Goal: Information Seeking & Learning: Learn about a topic

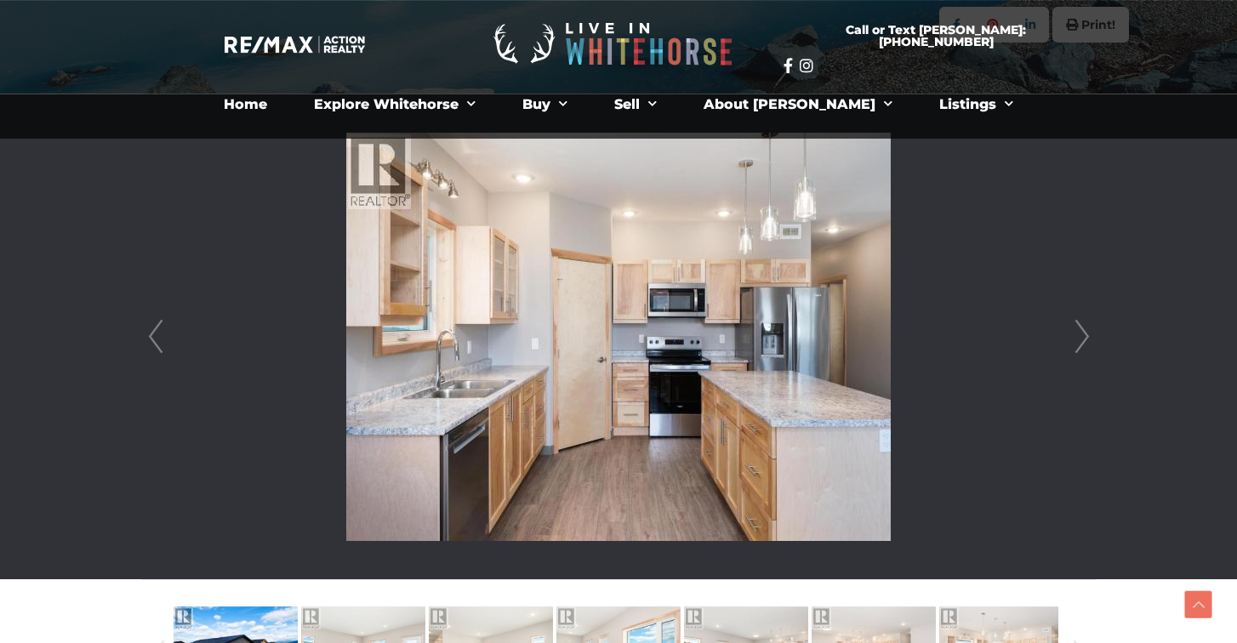
scroll to position [395, 0]
click at [1087, 343] on link "Next" at bounding box center [1082, 336] width 26 height 485
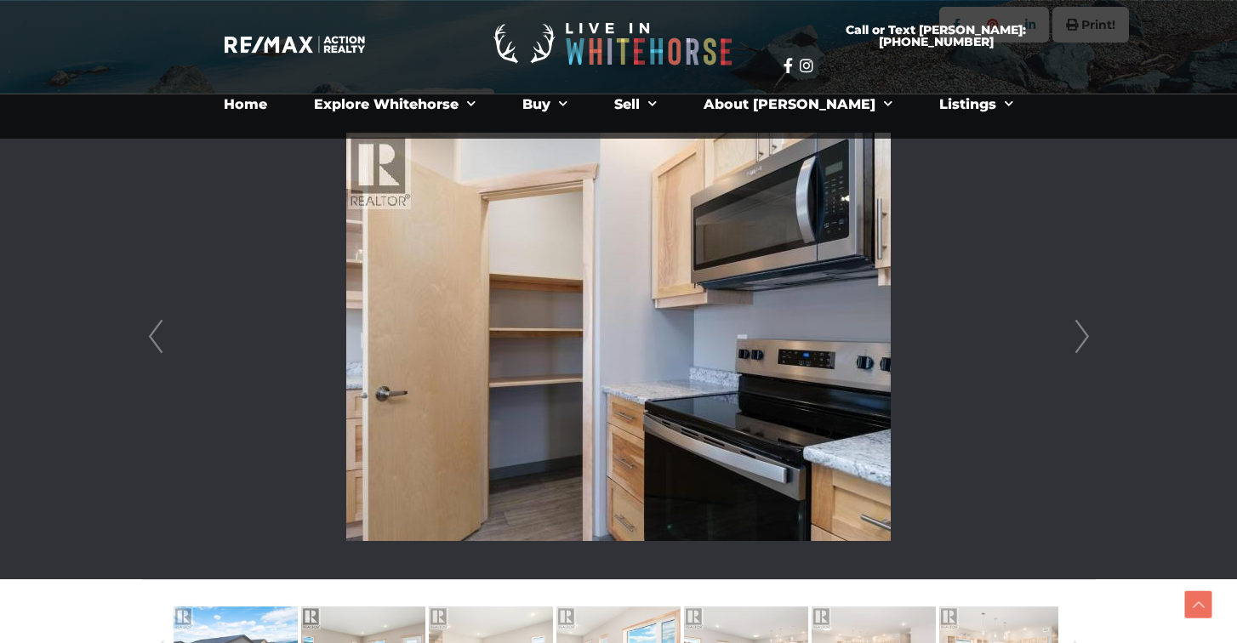
click at [1086, 343] on link "Next" at bounding box center [1082, 336] width 26 height 485
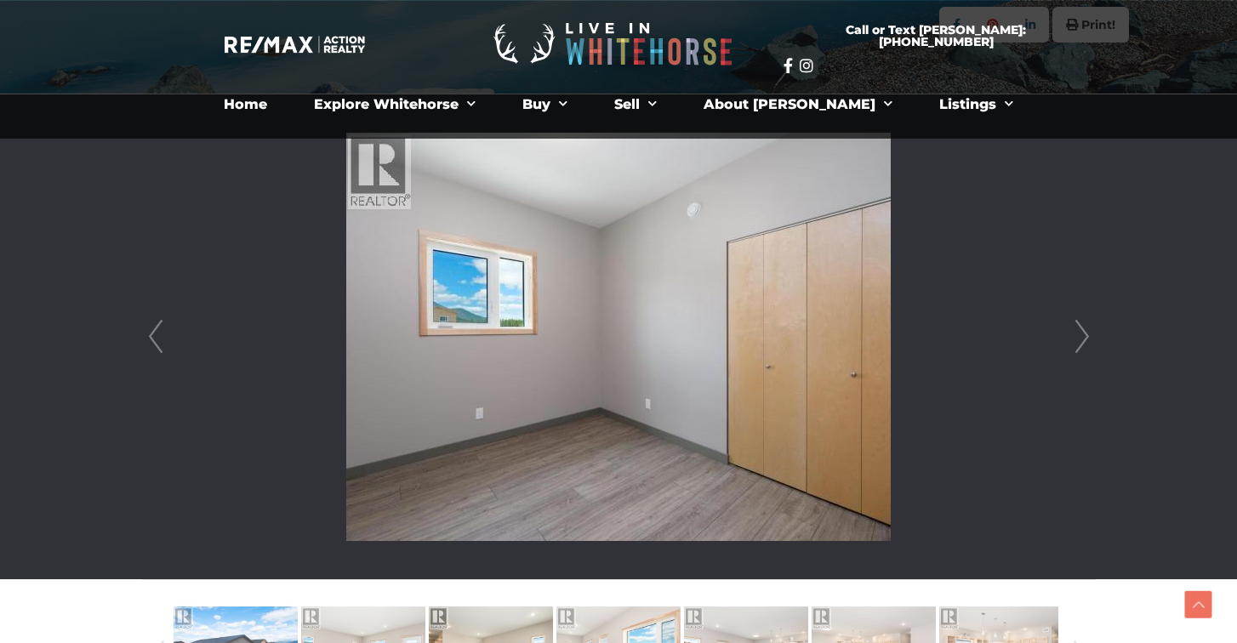
click at [162, 337] on link "Prev" at bounding box center [156, 336] width 26 height 485
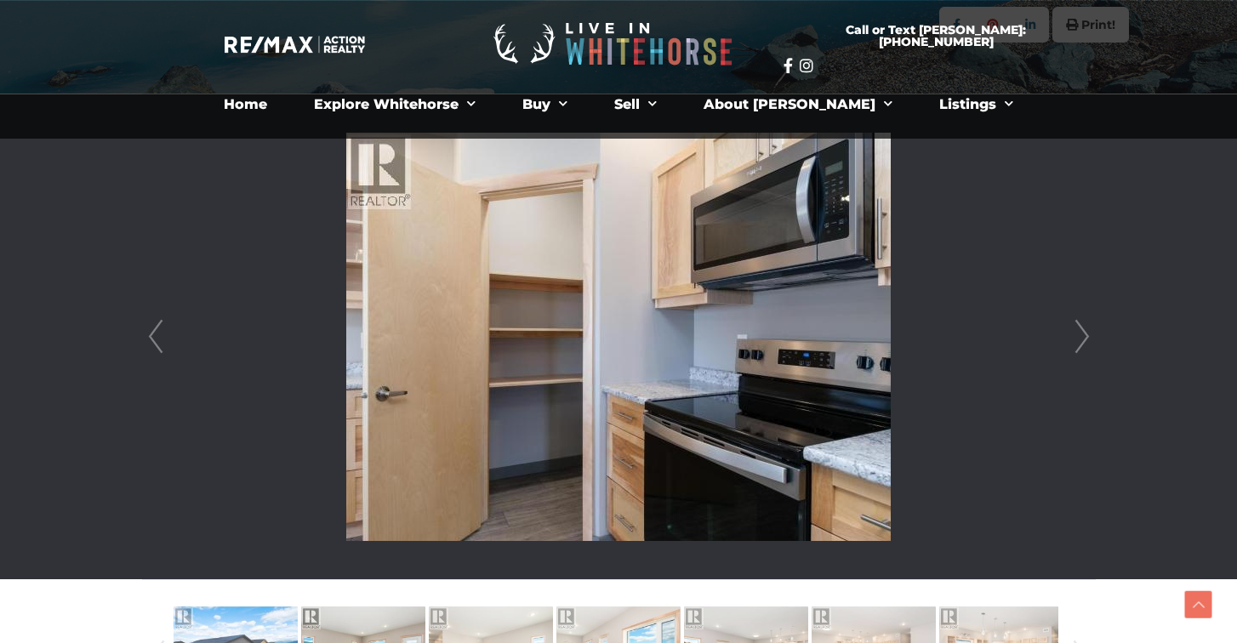
click at [1083, 339] on link "Next" at bounding box center [1082, 336] width 26 height 485
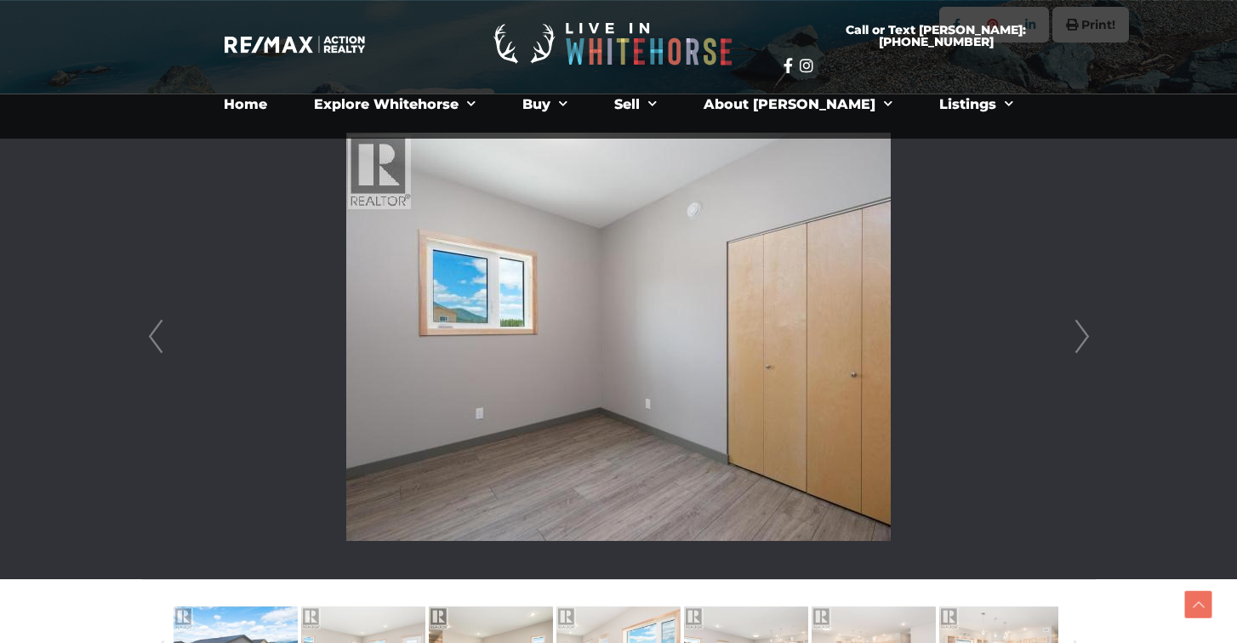
click at [1083, 339] on link "Next" at bounding box center [1082, 336] width 26 height 485
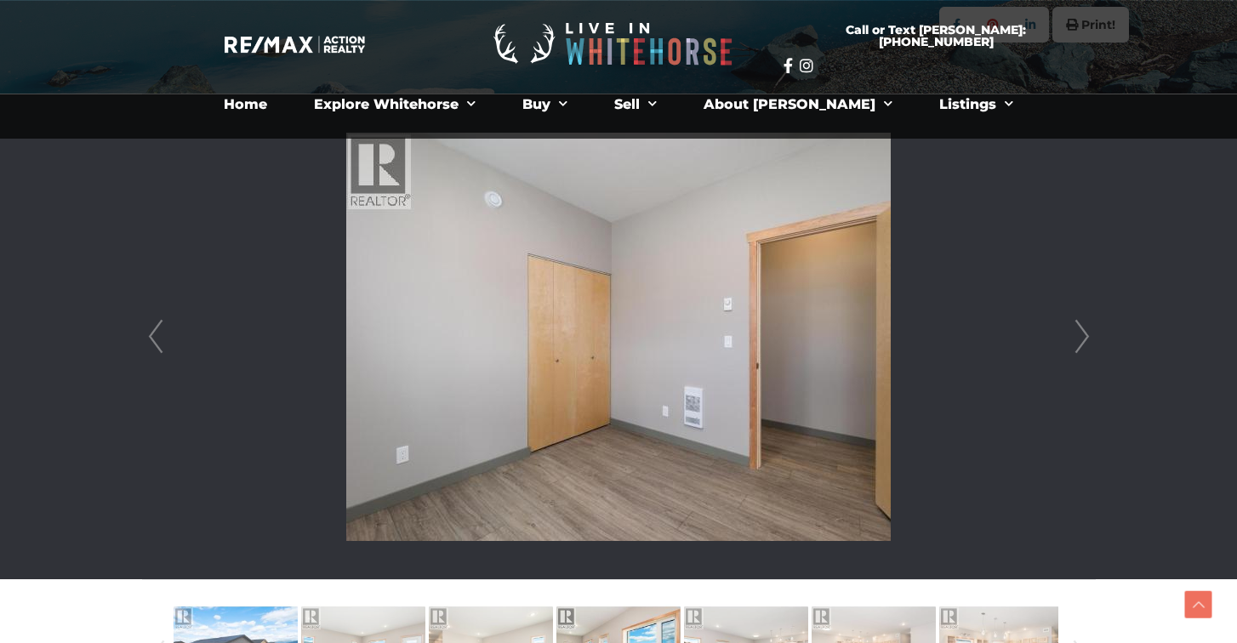
click at [1083, 339] on link "Next" at bounding box center [1082, 336] width 26 height 485
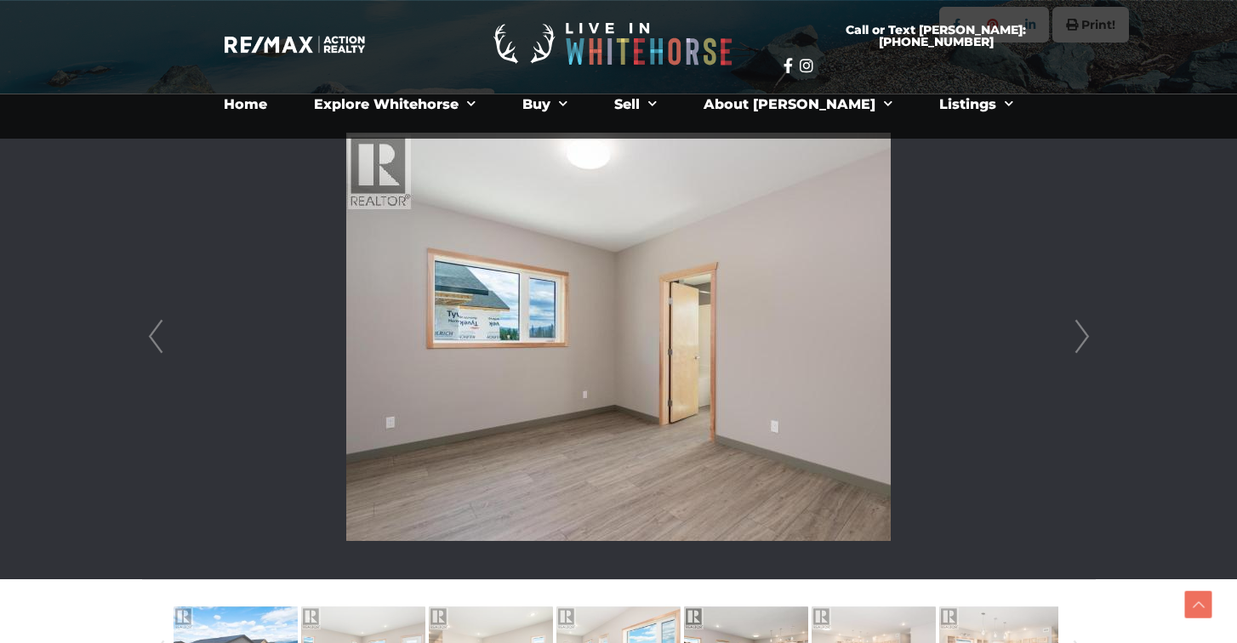
click at [1083, 339] on link "Next" at bounding box center [1082, 336] width 26 height 485
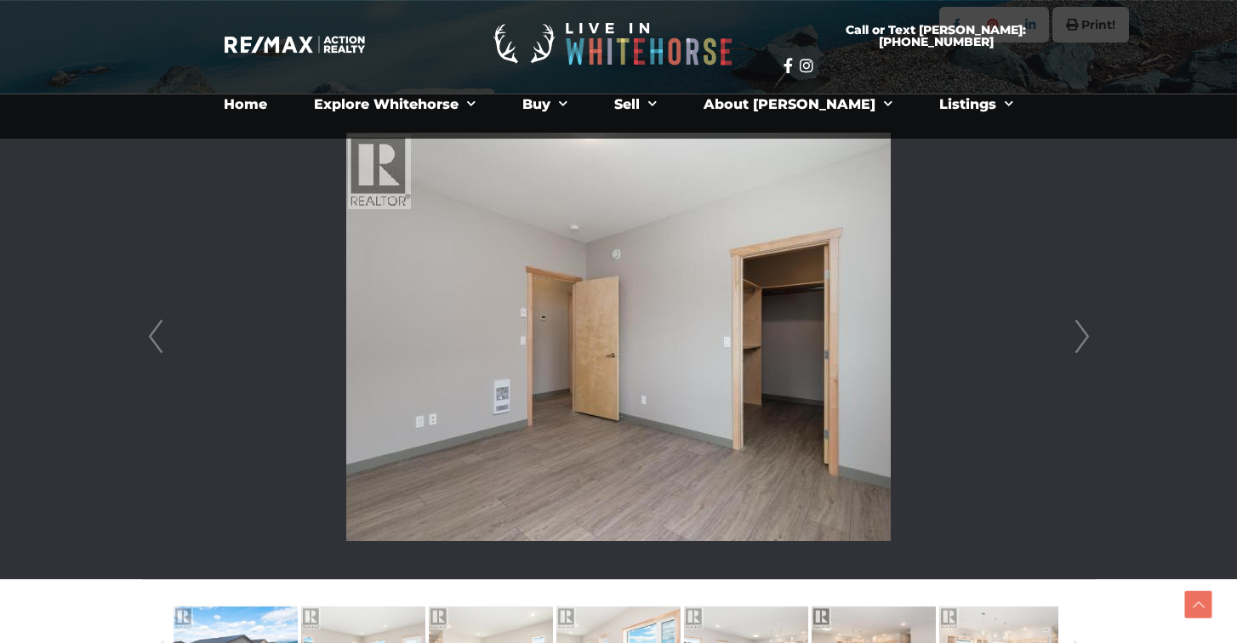
click at [1083, 339] on link "Next" at bounding box center [1082, 336] width 26 height 485
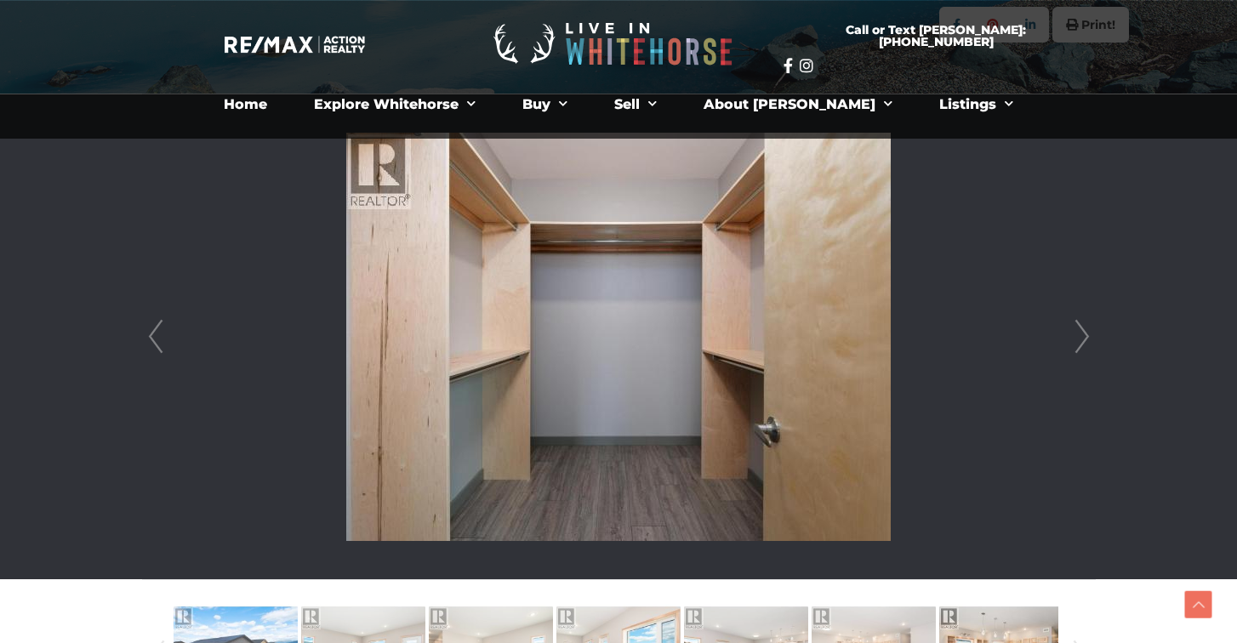
click at [1083, 339] on link "Next" at bounding box center [1082, 336] width 26 height 485
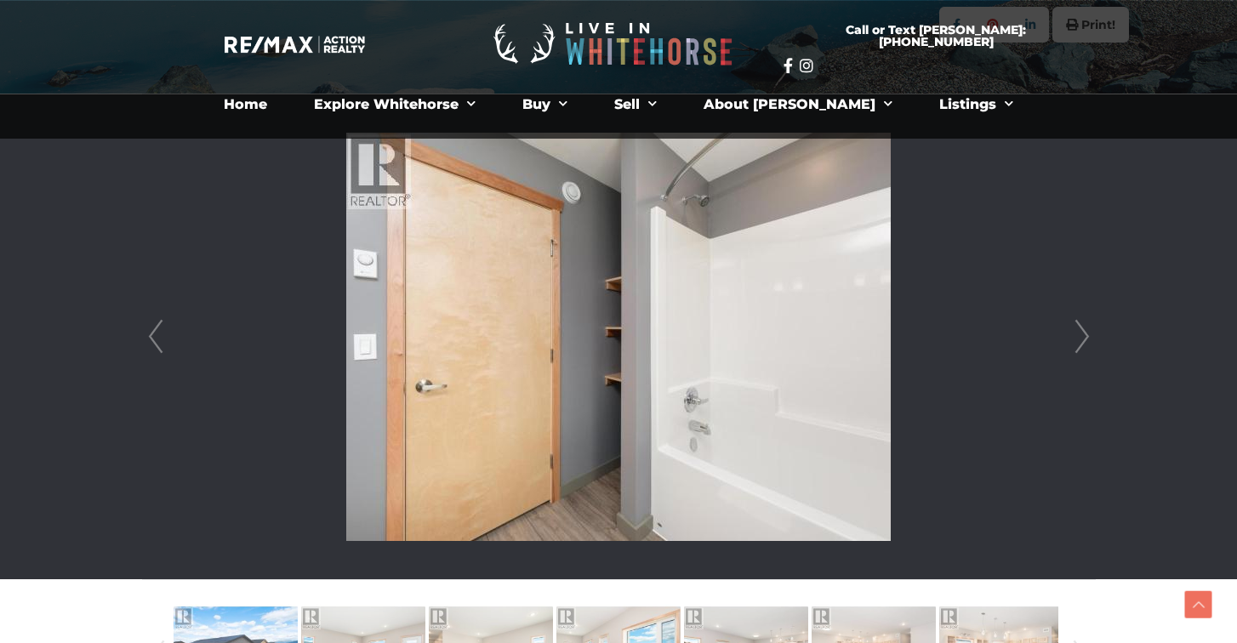
click at [1083, 339] on link "Next" at bounding box center [1082, 336] width 26 height 485
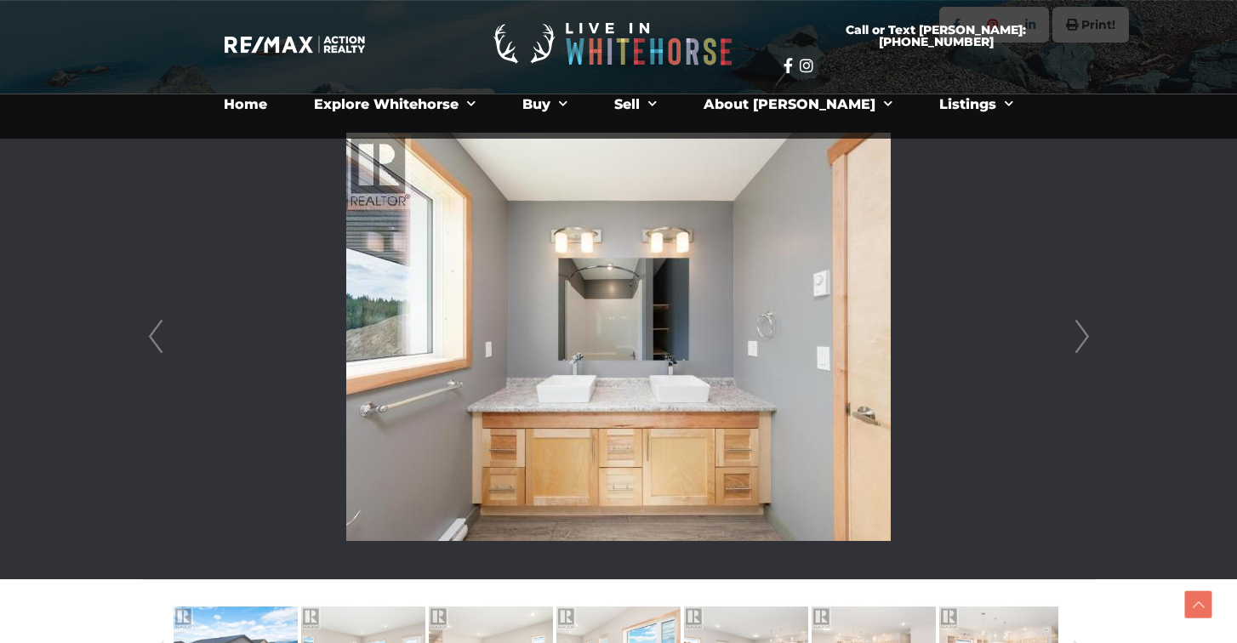
click at [1083, 339] on link "Next" at bounding box center [1082, 336] width 26 height 485
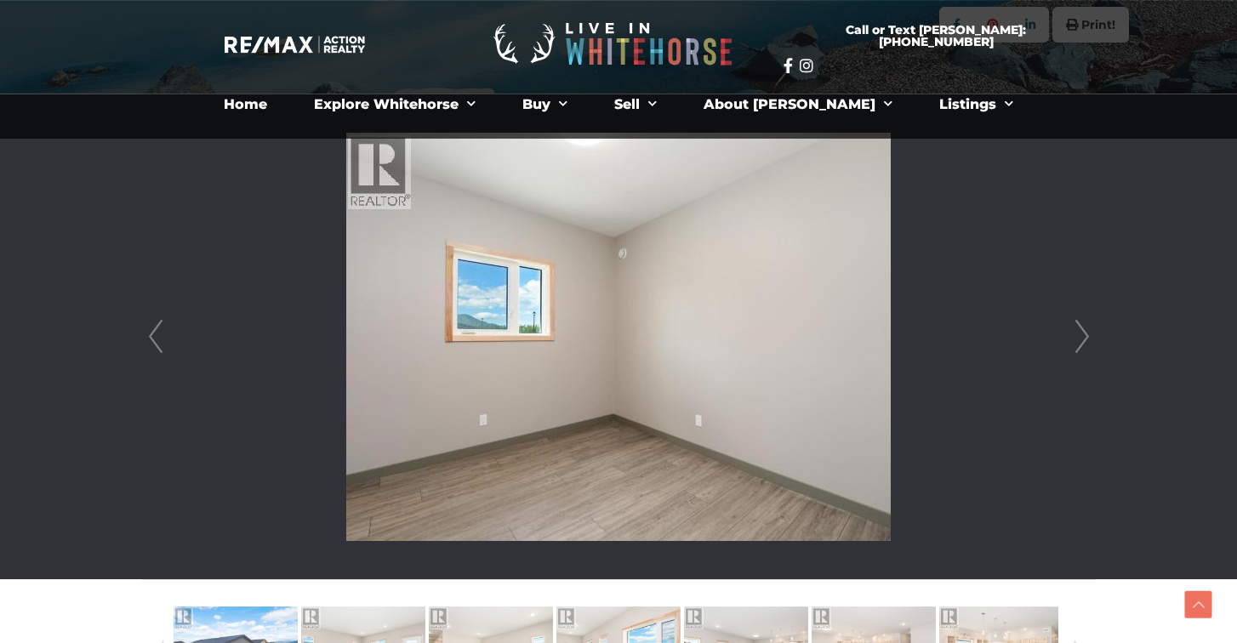
click at [1083, 339] on link "Next" at bounding box center [1082, 336] width 26 height 485
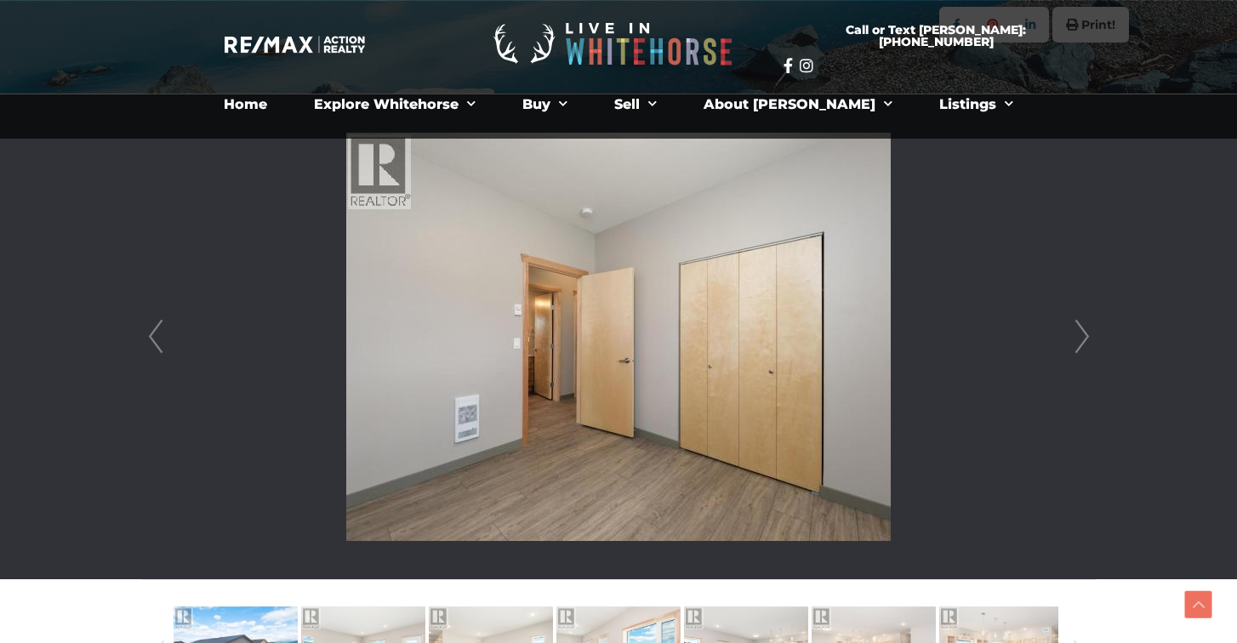
click at [1083, 339] on link "Next" at bounding box center [1082, 336] width 26 height 485
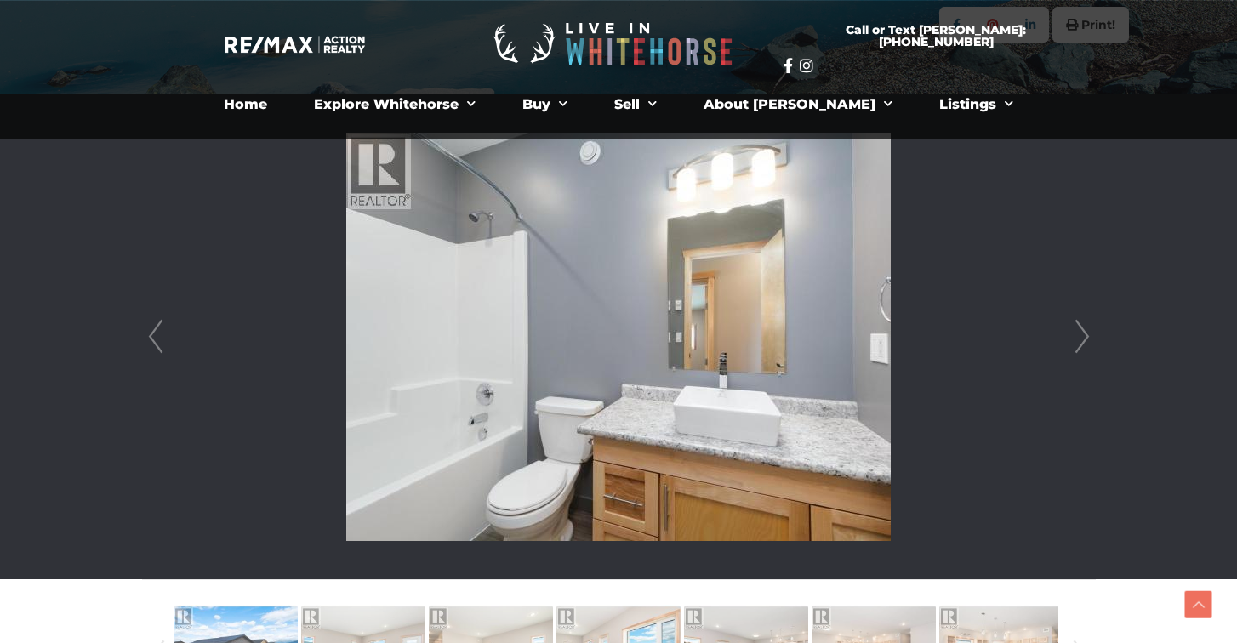
click at [1083, 339] on link "Next" at bounding box center [1082, 336] width 26 height 485
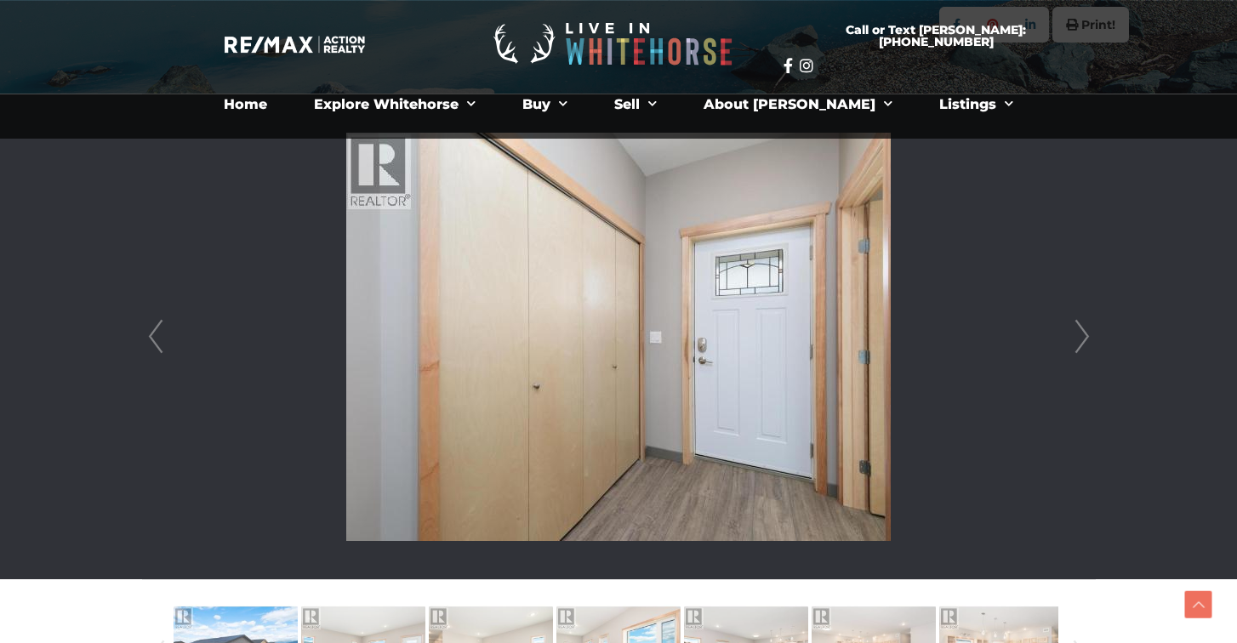
click at [1083, 339] on link "Next" at bounding box center [1082, 336] width 26 height 485
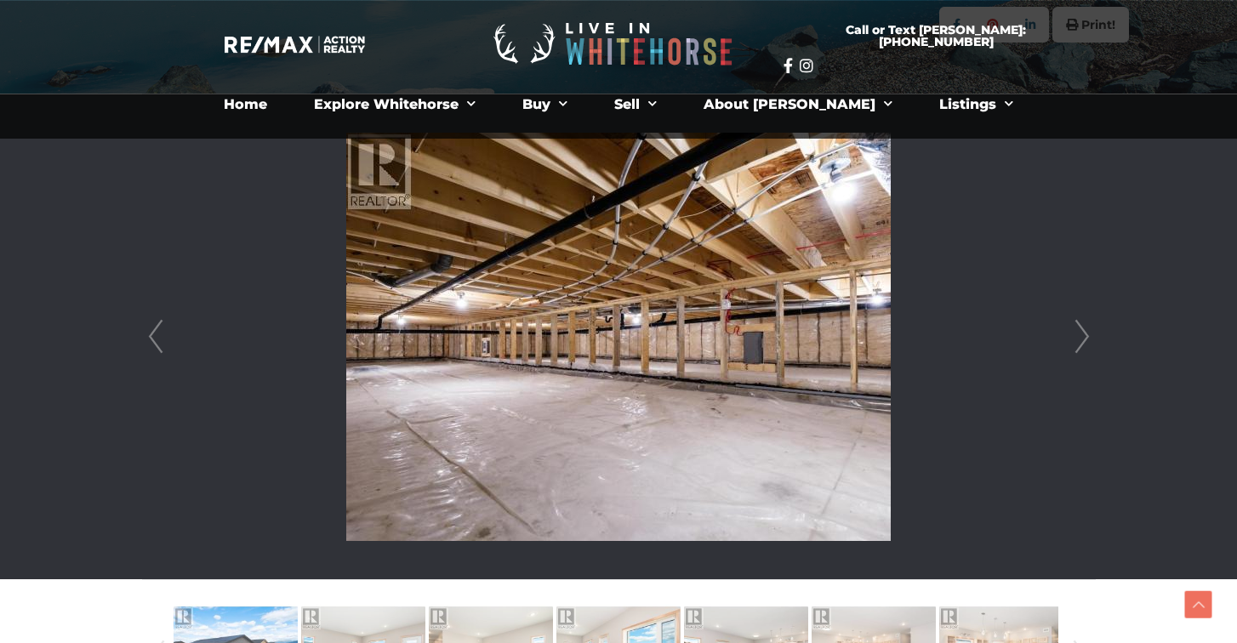
click at [1083, 339] on link "Next" at bounding box center [1082, 336] width 26 height 485
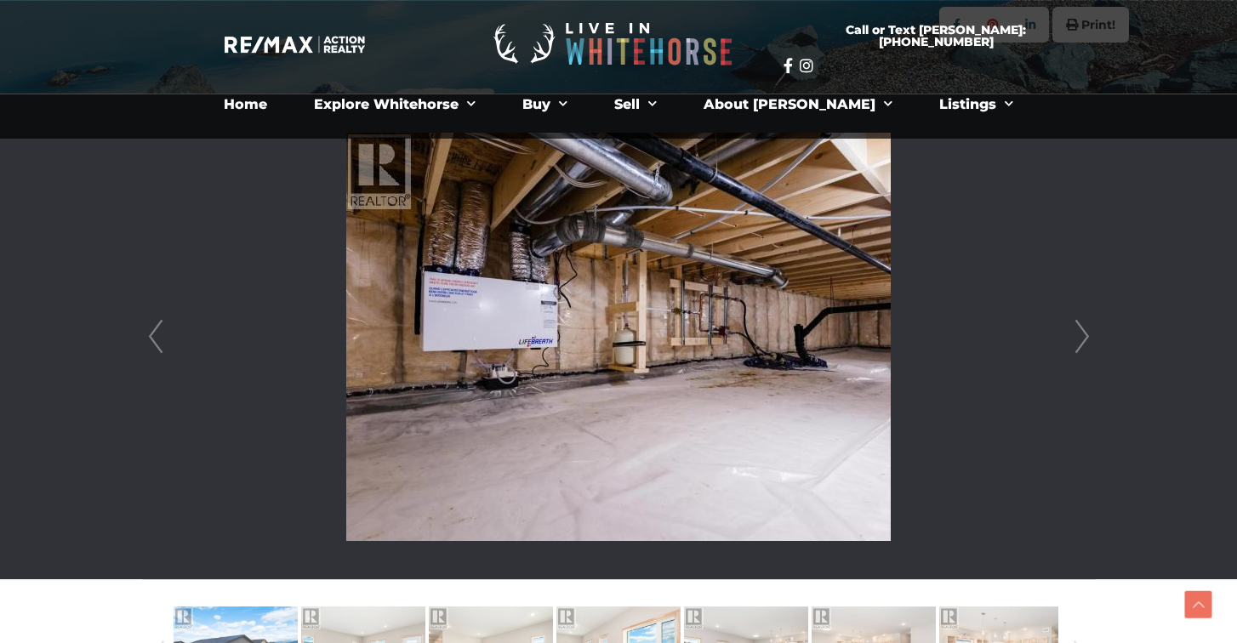
click at [1083, 339] on link "Next" at bounding box center [1082, 336] width 26 height 485
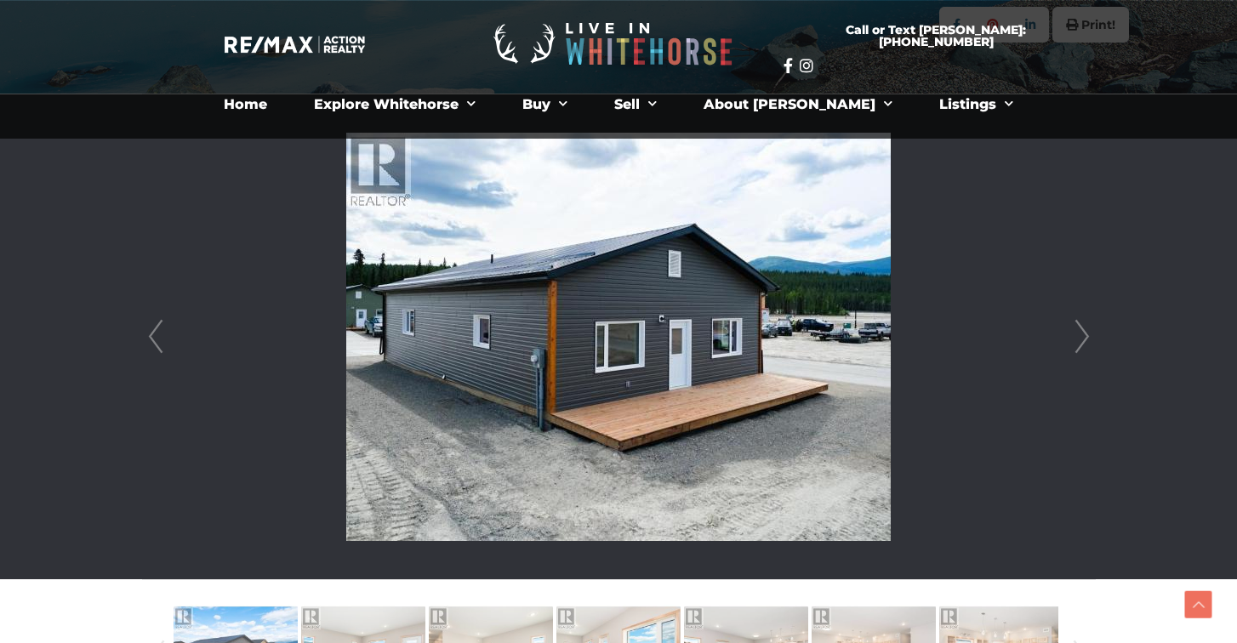
click at [1083, 339] on link "Next" at bounding box center [1082, 336] width 26 height 485
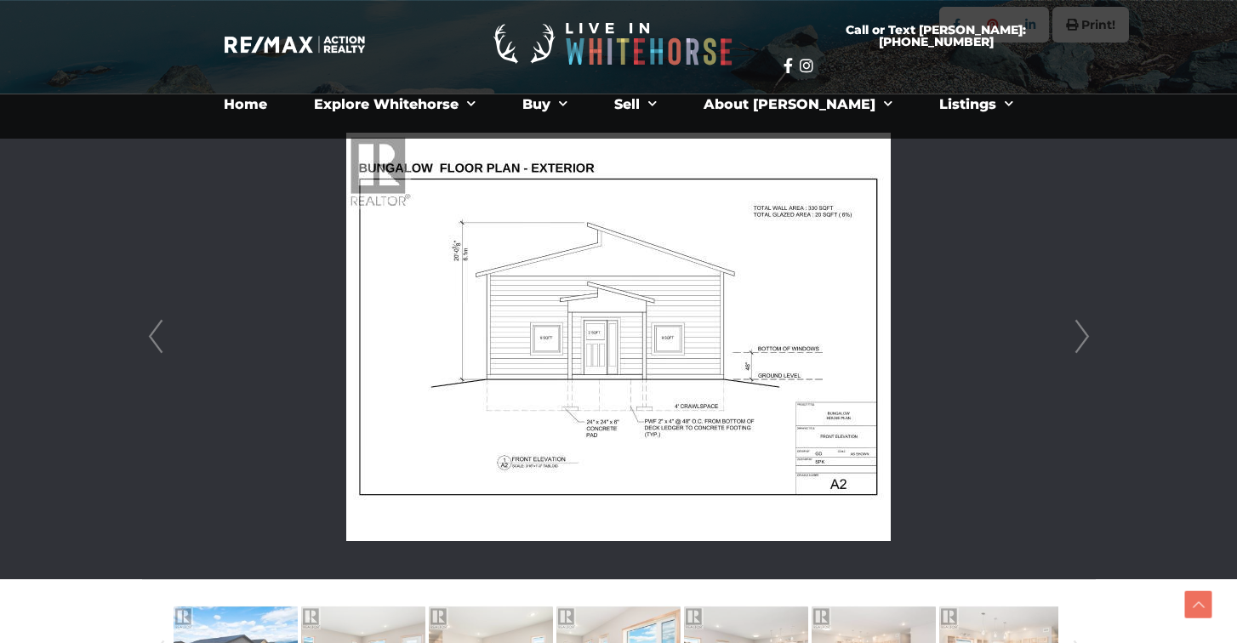
click at [1083, 339] on link "Next" at bounding box center [1082, 336] width 26 height 485
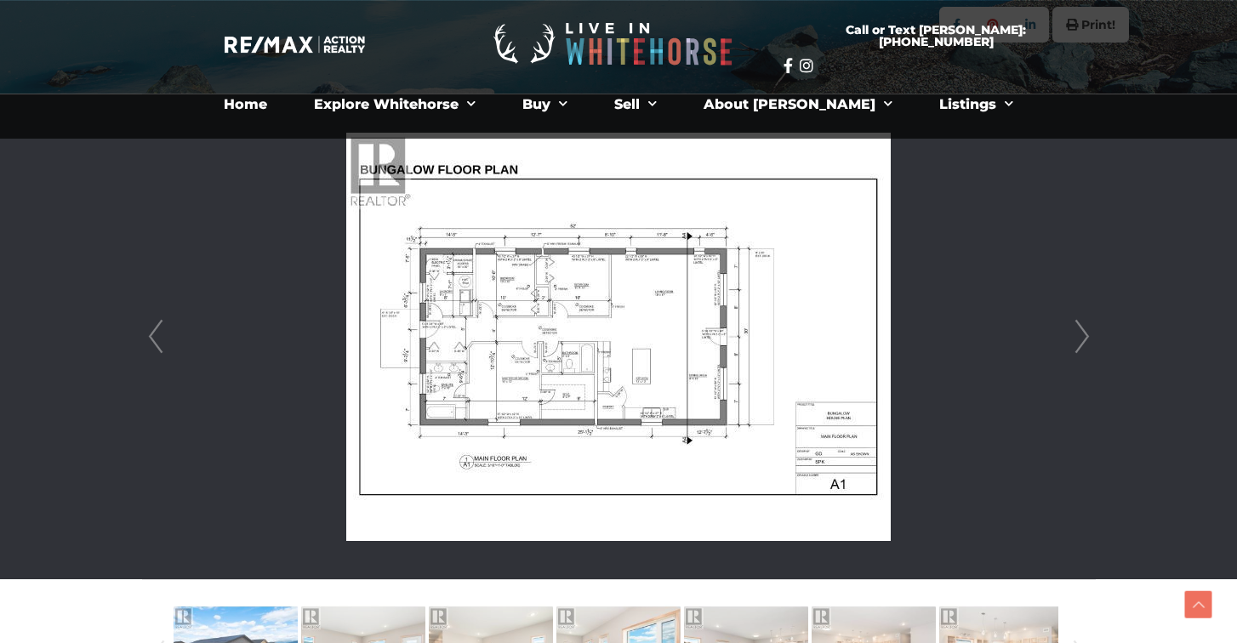
click at [1083, 339] on link "Next" at bounding box center [1082, 336] width 26 height 485
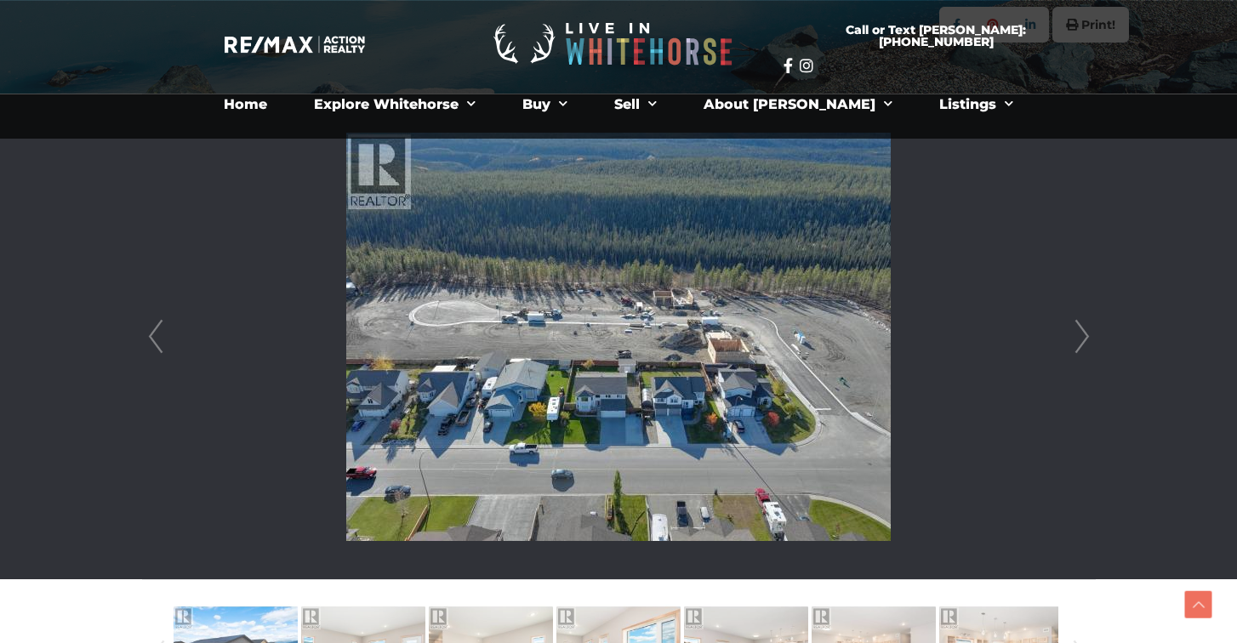
click at [1083, 339] on link "Next" at bounding box center [1082, 336] width 26 height 485
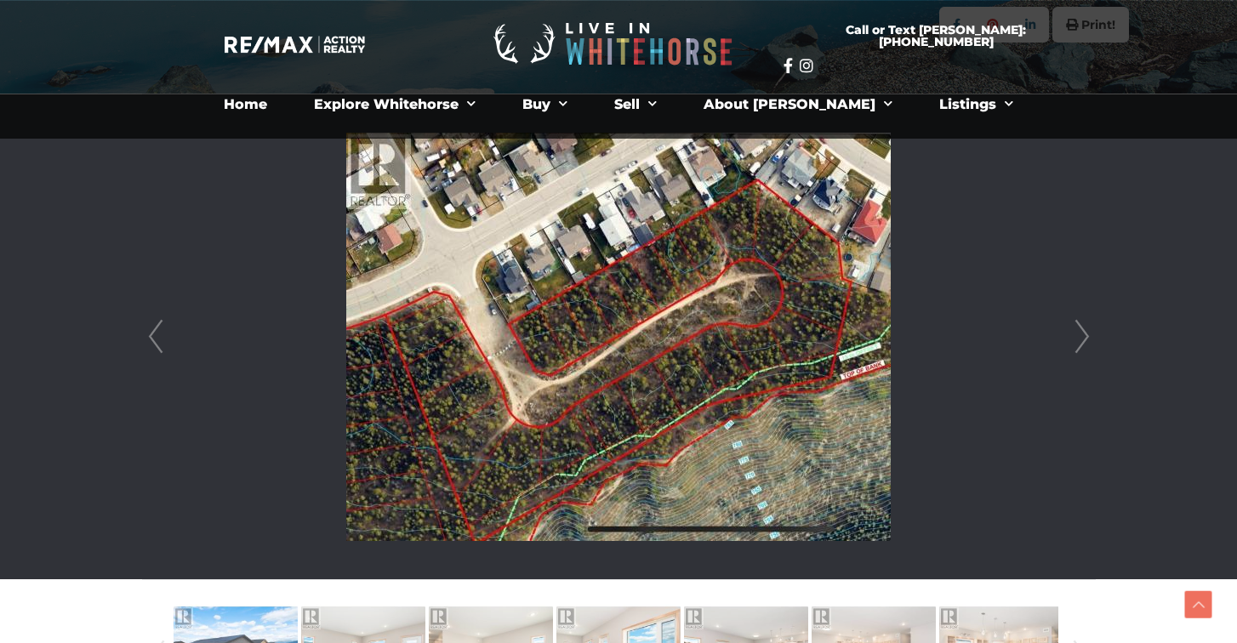
click at [151, 346] on link "Prev" at bounding box center [156, 336] width 26 height 485
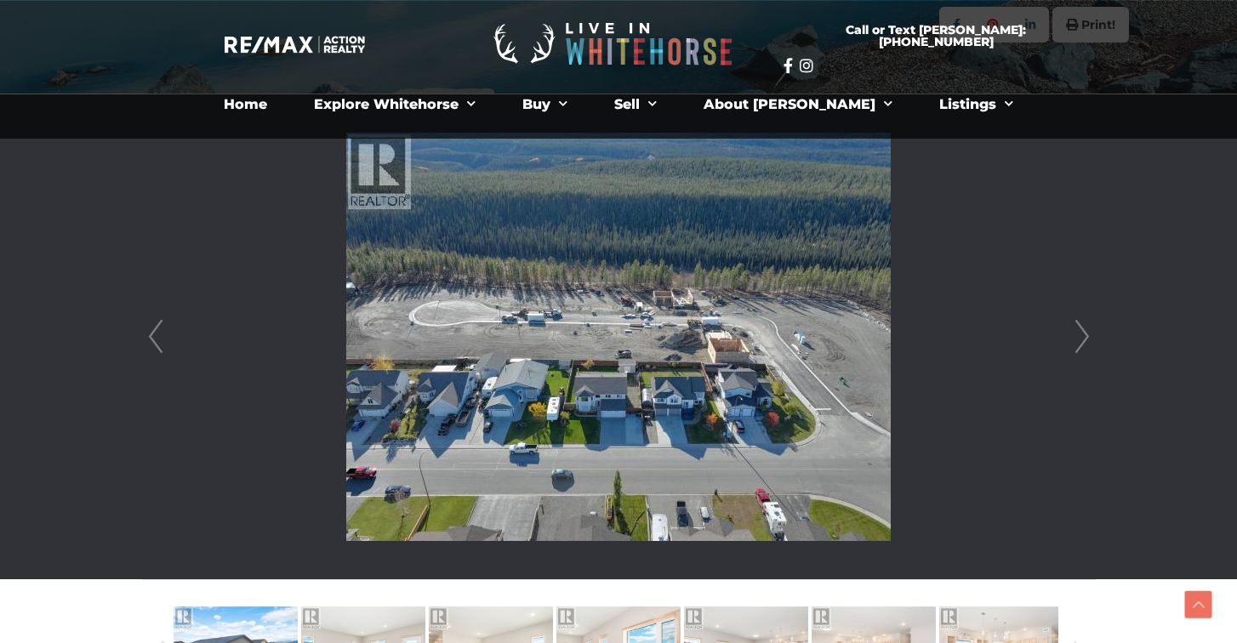
click at [662, 289] on img at bounding box center [618, 337] width 544 height 408
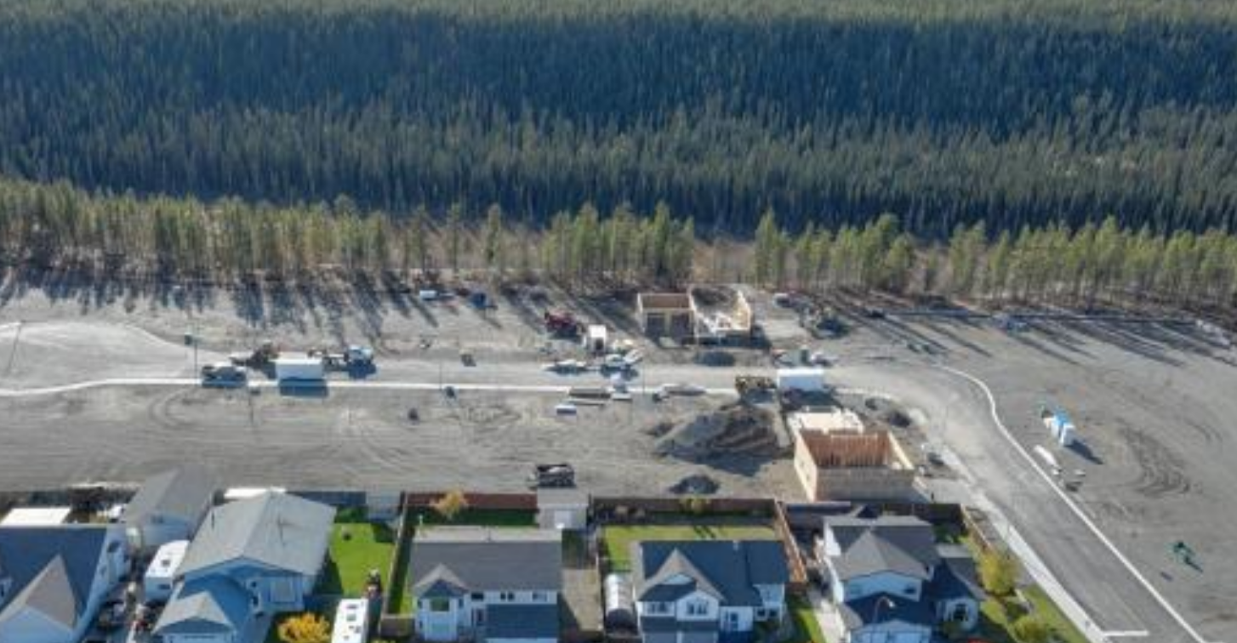
click at [615, 311] on img at bounding box center [618, 337] width 544 height 408
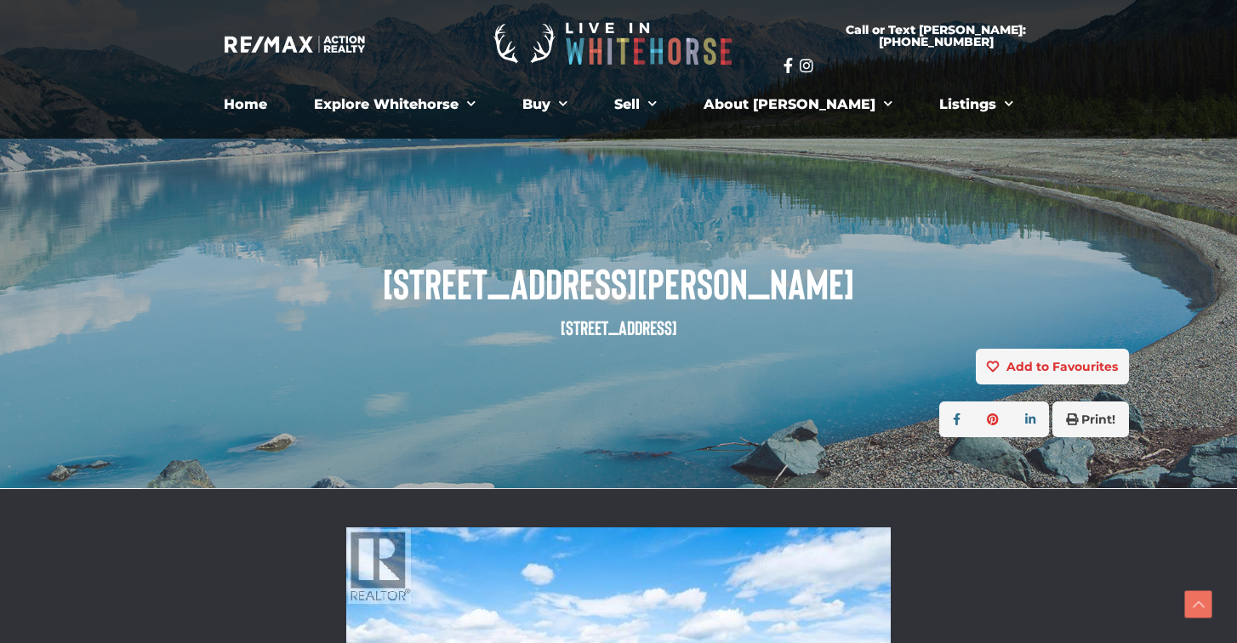
scroll to position [810, 0]
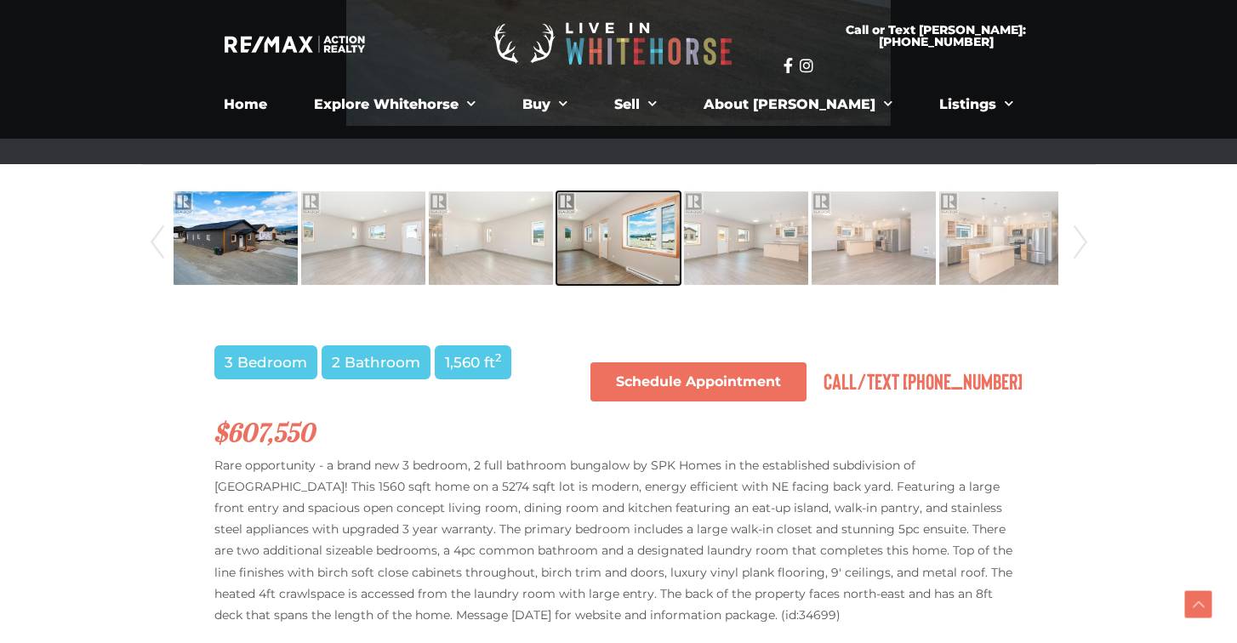
click at [608, 258] on img at bounding box center [618, 238] width 124 height 97
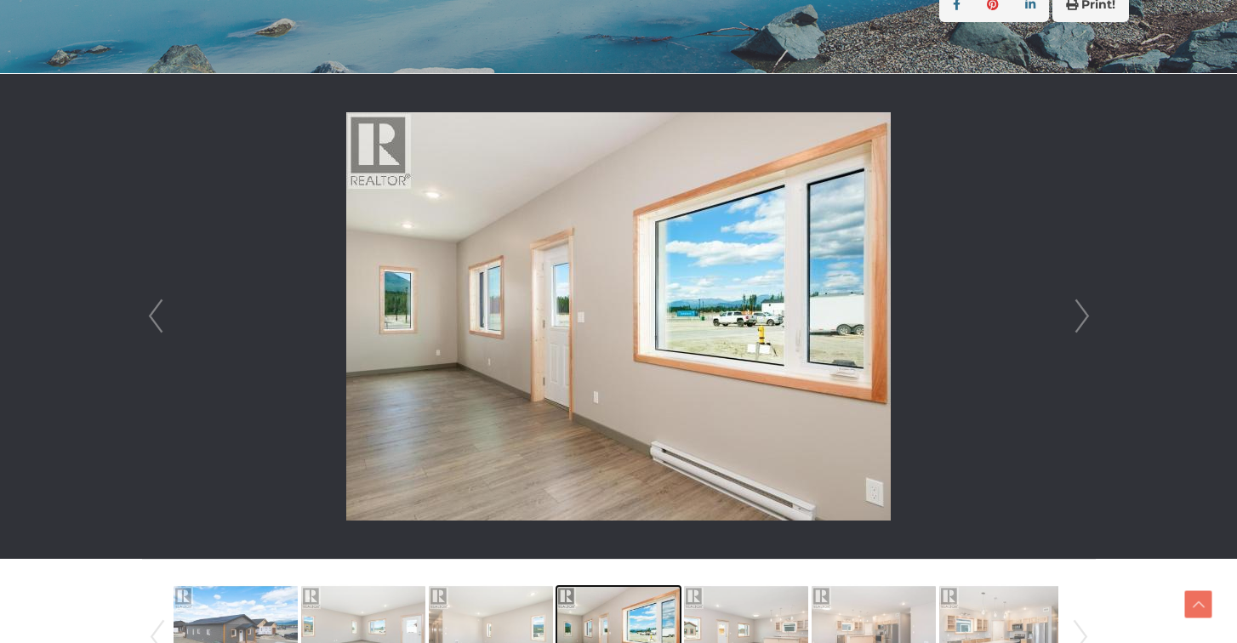
scroll to position [416, 0]
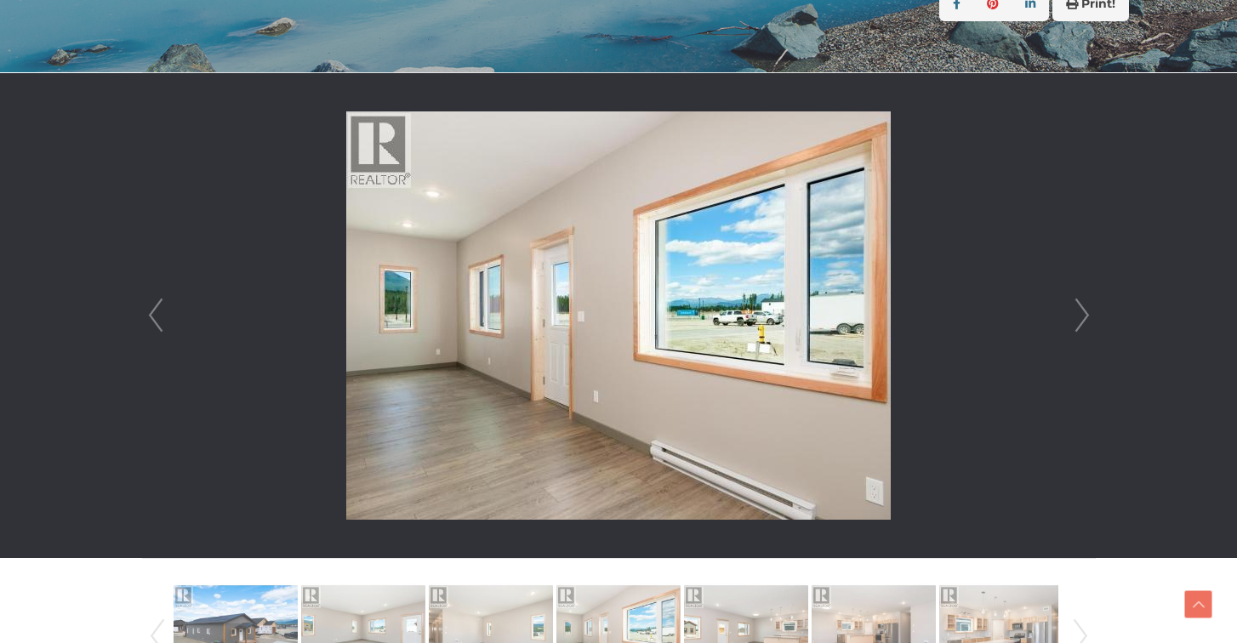
click at [1080, 320] on link "Next" at bounding box center [1082, 315] width 26 height 485
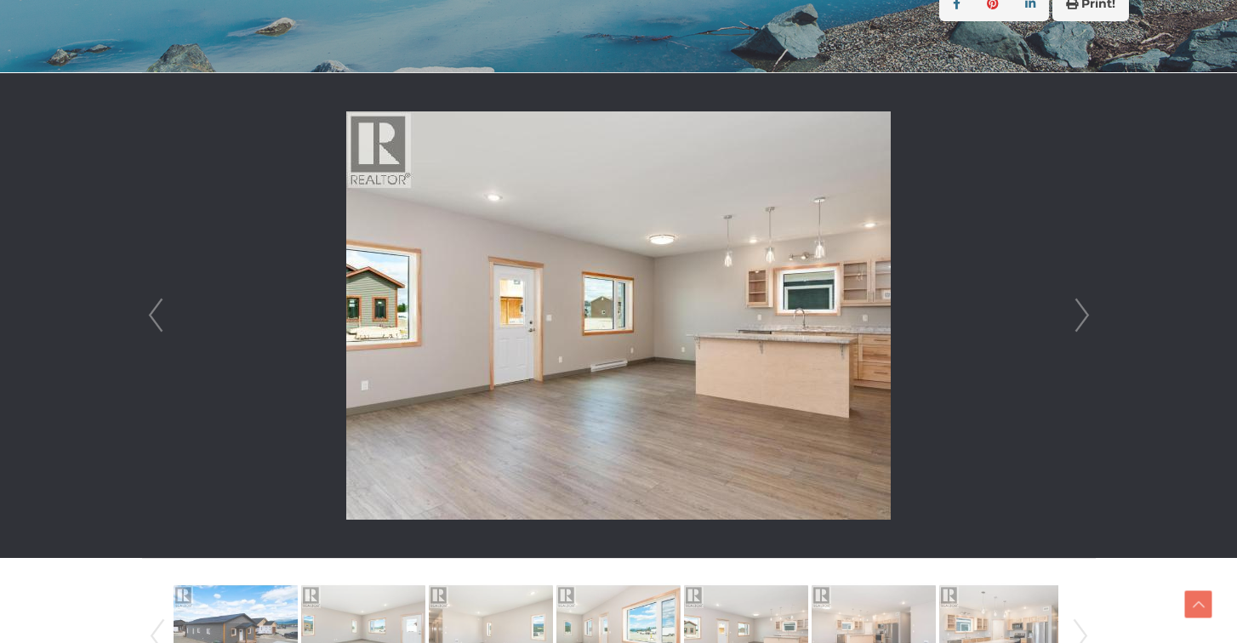
click at [1080, 320] on link "Next" at bounding box center [1082, 315] width 26 height 485
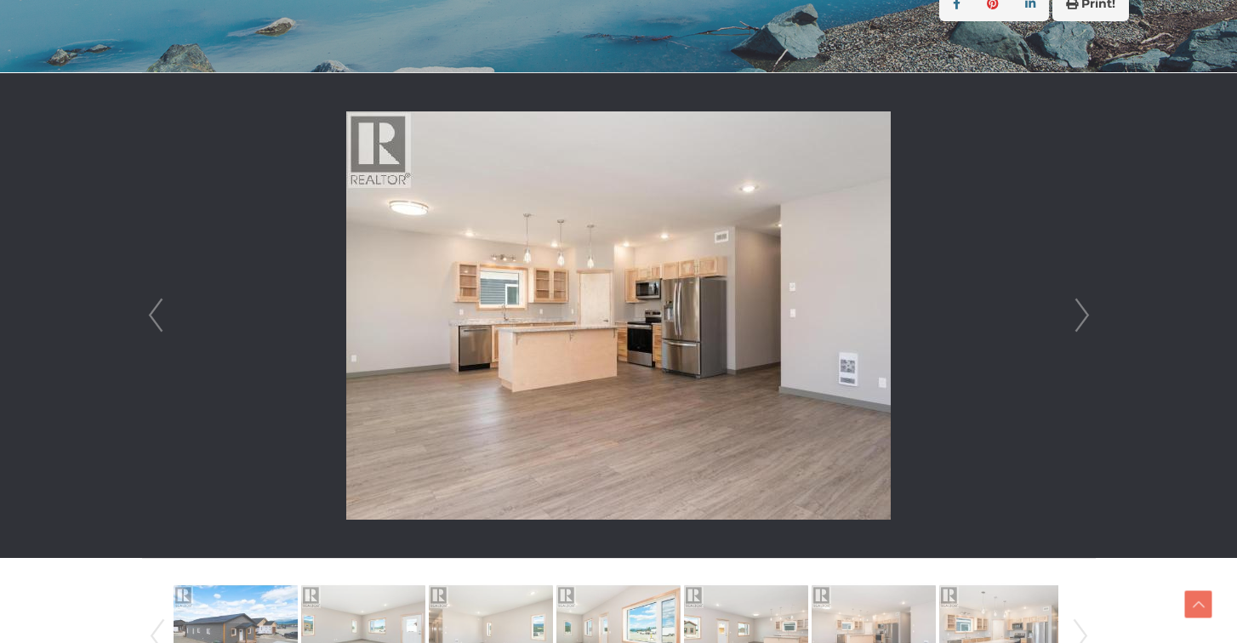
click at [1080, 317] on link "Next" at bounding box center [1082, 315] width 26 height 485
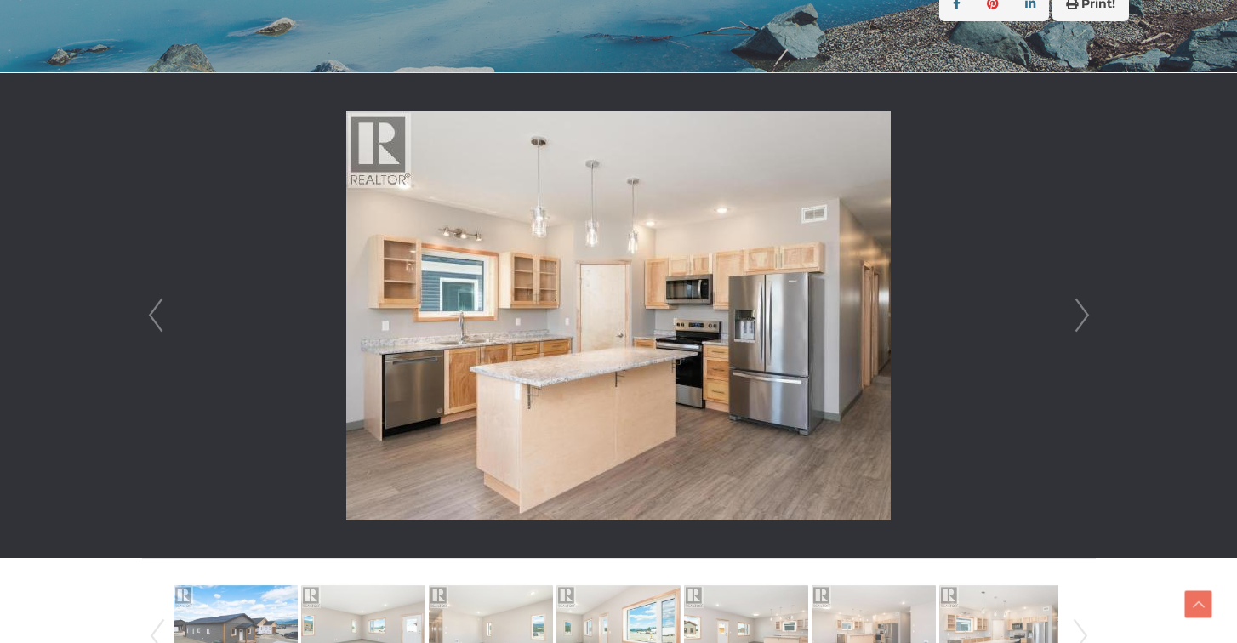
click at [1080, 317] on link "Next" at bounding box center [1082, 315] width 26 height 485
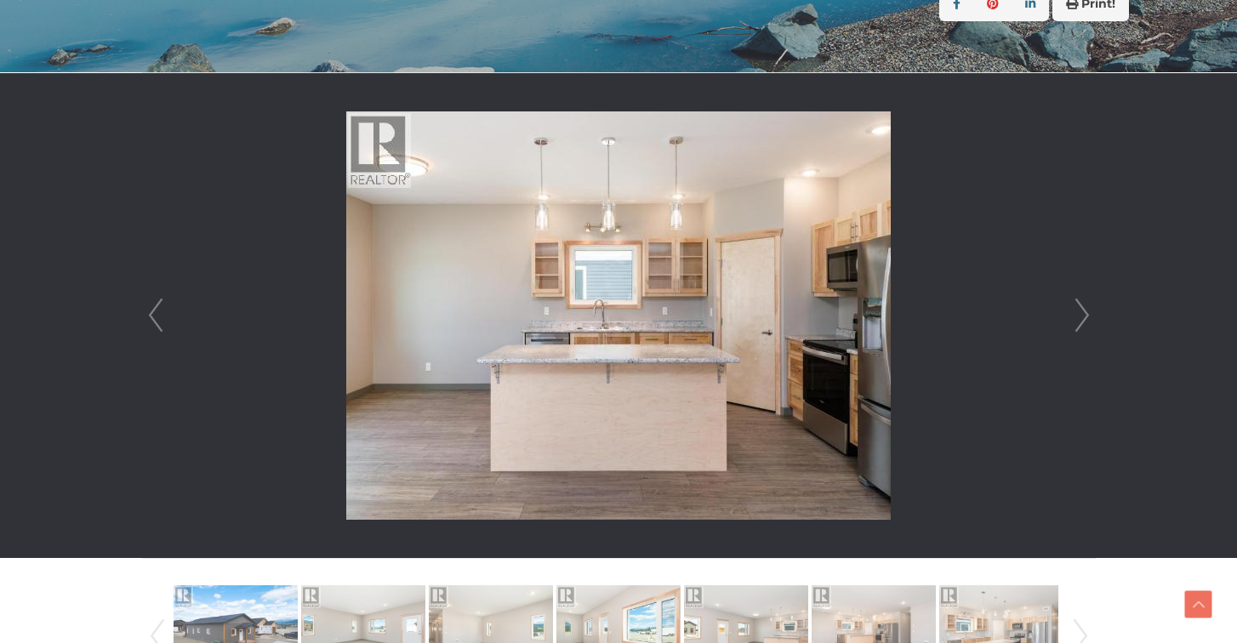
click at [1080, 317] on link "Next" at bounding box center [1082, 315] width 26 height 485
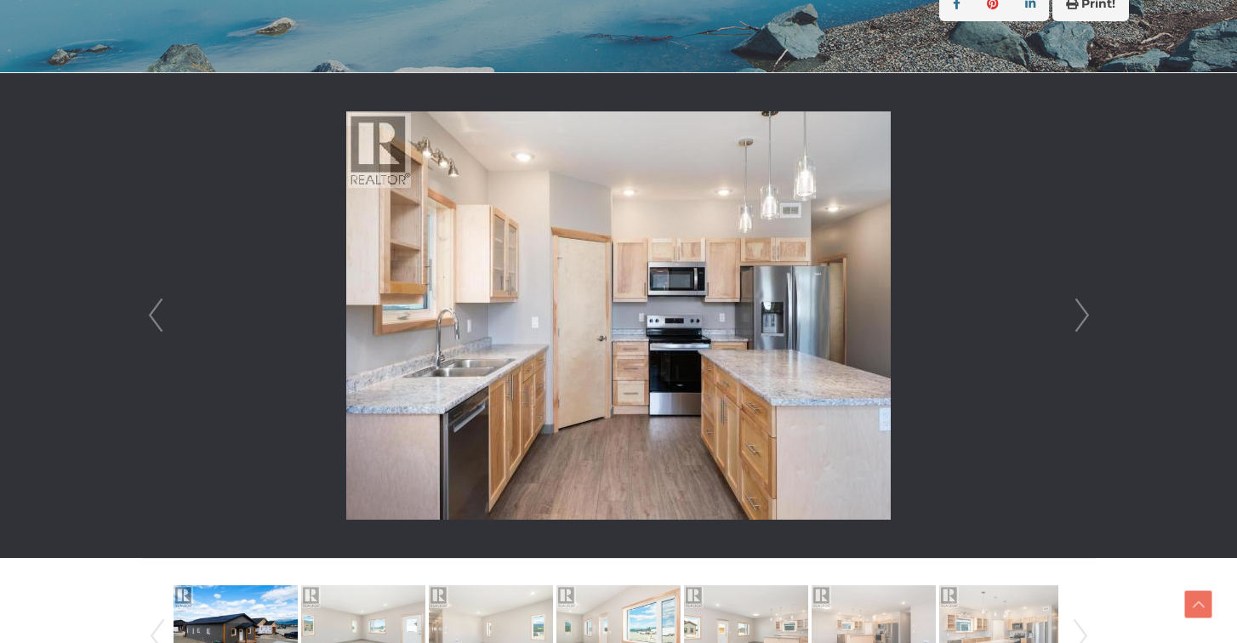
click at [1080, 317] on link "Next" at bounding box center [1082, 315] width 26 height 485
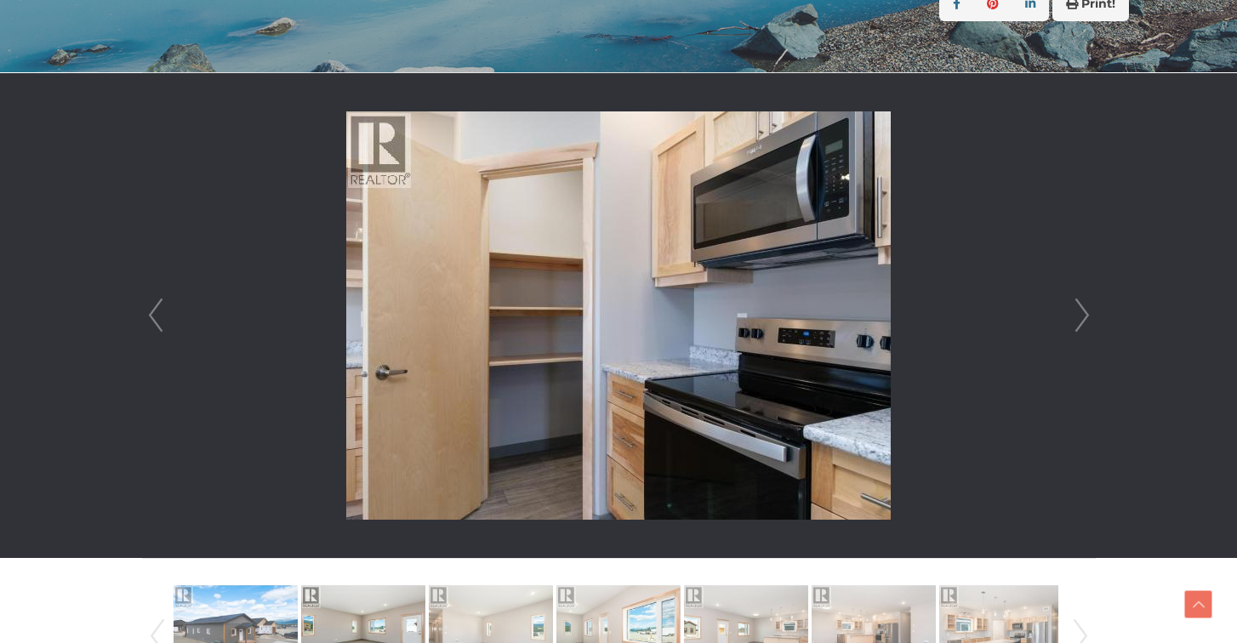
click at [1080, 317] on link "Next" at bounding box center [1082, 315] width 26 height 485
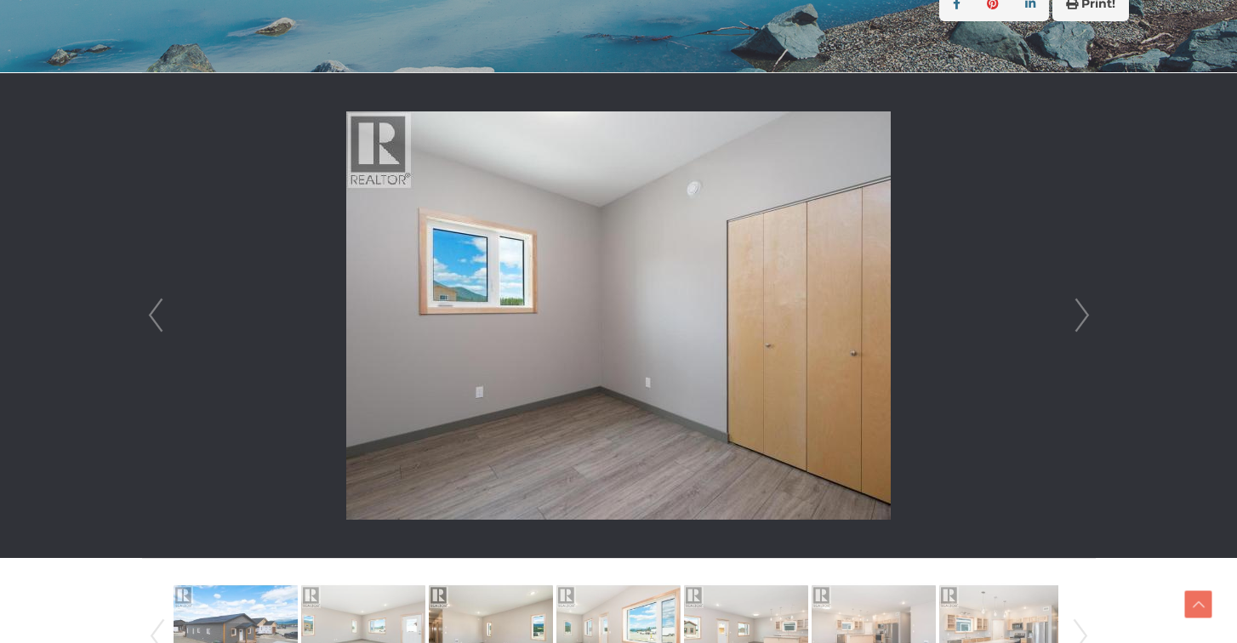
click at [1080, 317] on link "Next" at bounding box center [1082, 315] width 26 height 485
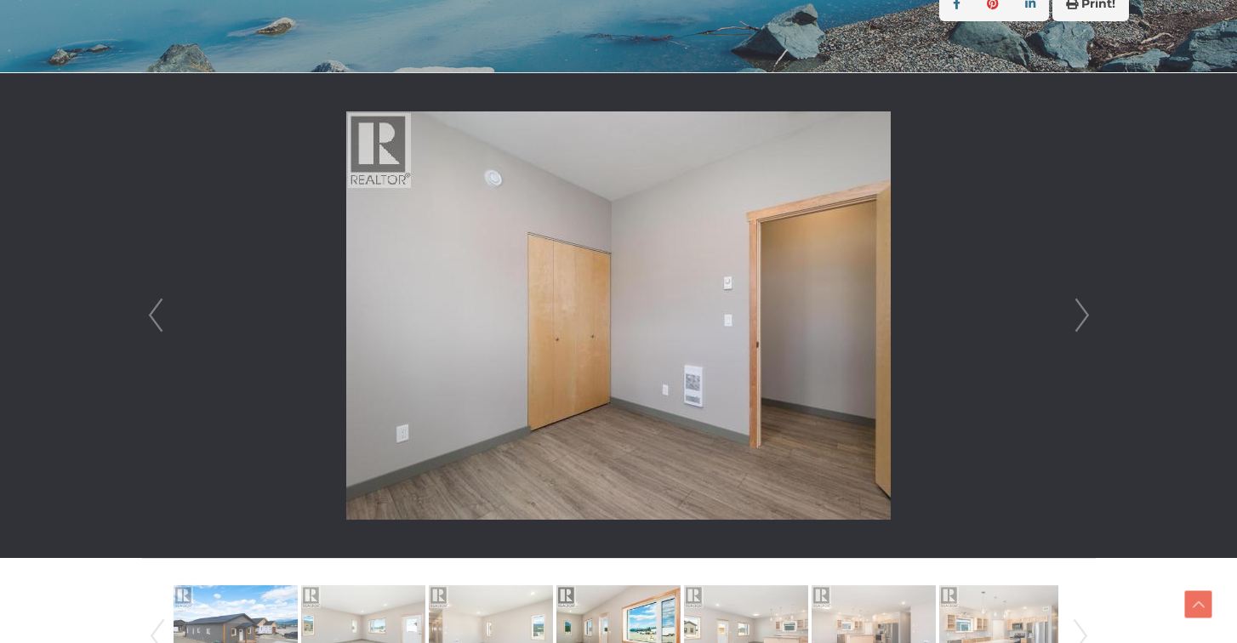
click at [1080, 317] on link "Next" at bounding box center [1082, 315] width 26 height 485
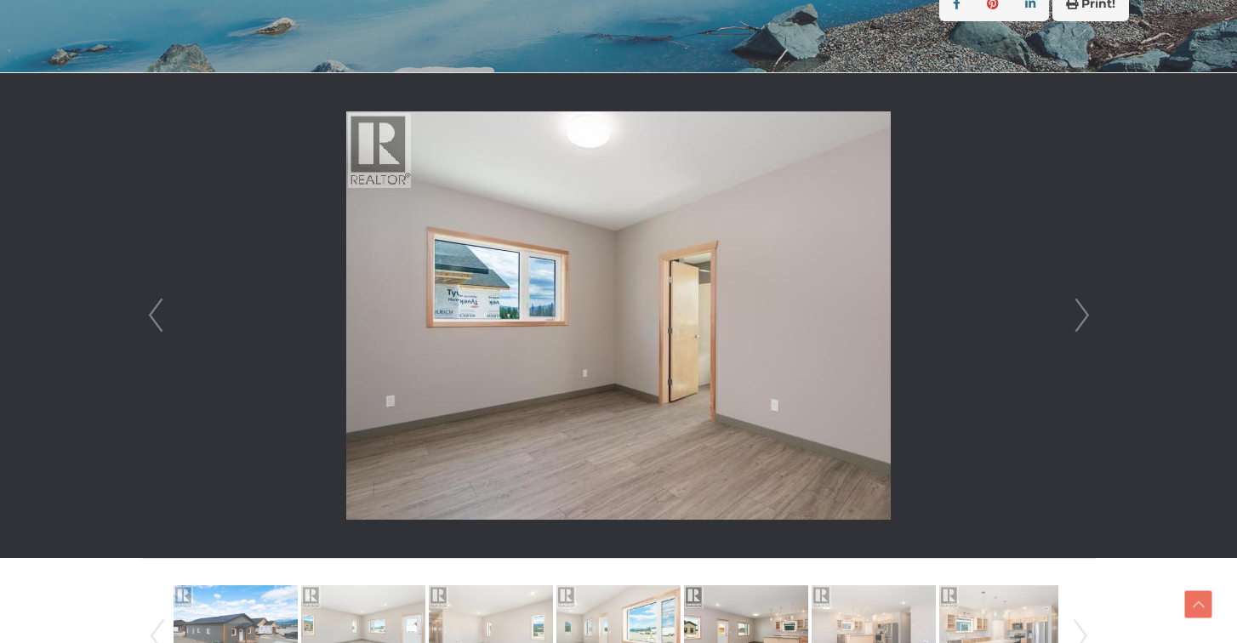
click at [1080, 317] on link "Next" at bounding box center [1082, 315] width 26 height 485
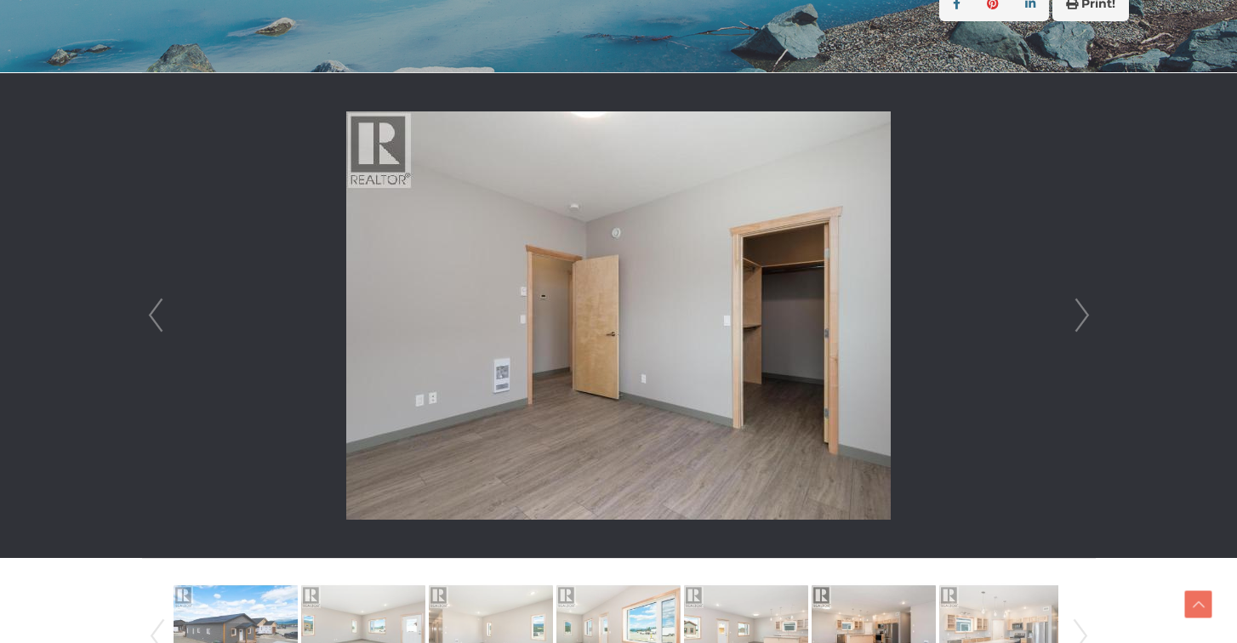
click at [1080, 317] on link "Next" at bounding box center [1082, 315] width 26 height 485
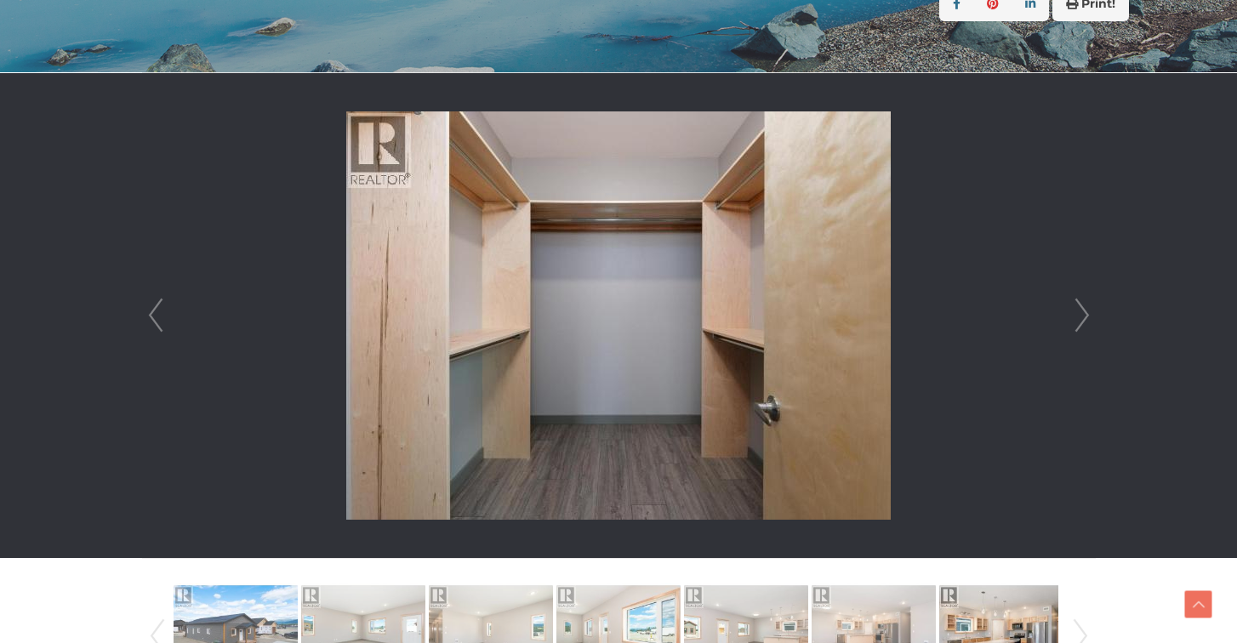
click at [1080, 317] on link "Next" at bounding box center [1082, 315] width 26 height 485
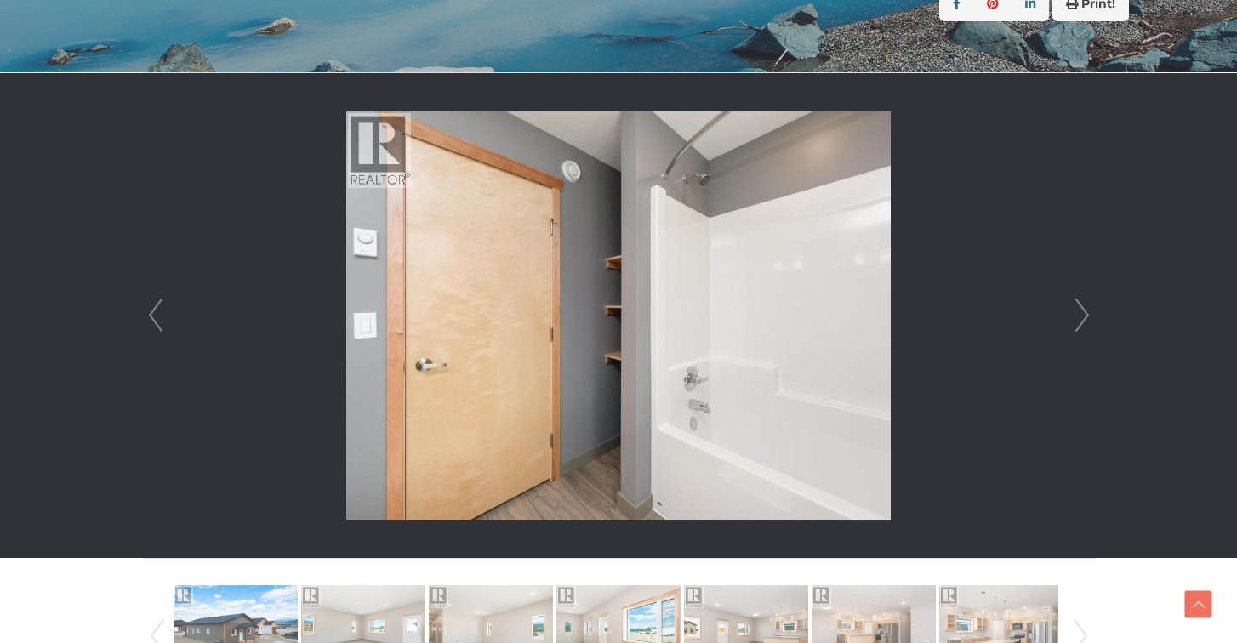
click at [1080, 317] on link "Next" at bounding box center [1082, 315] width 26 height 485
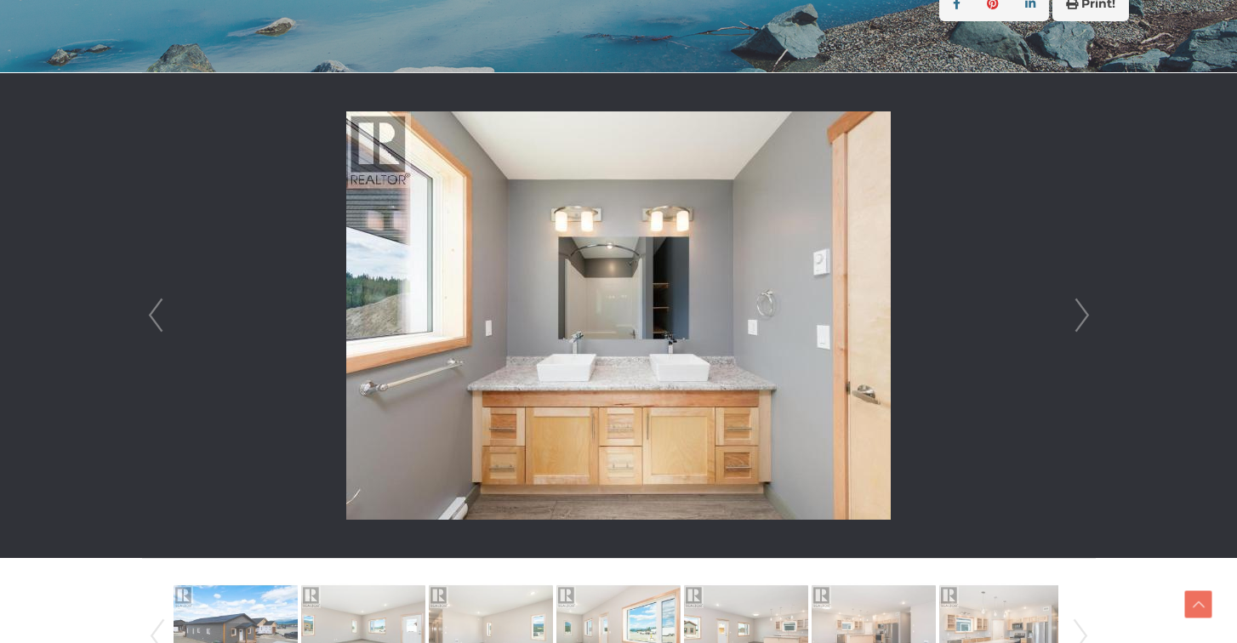
click at [1080, 317] on link "Next" at bounding box center [1082, 315] width 26 height 485
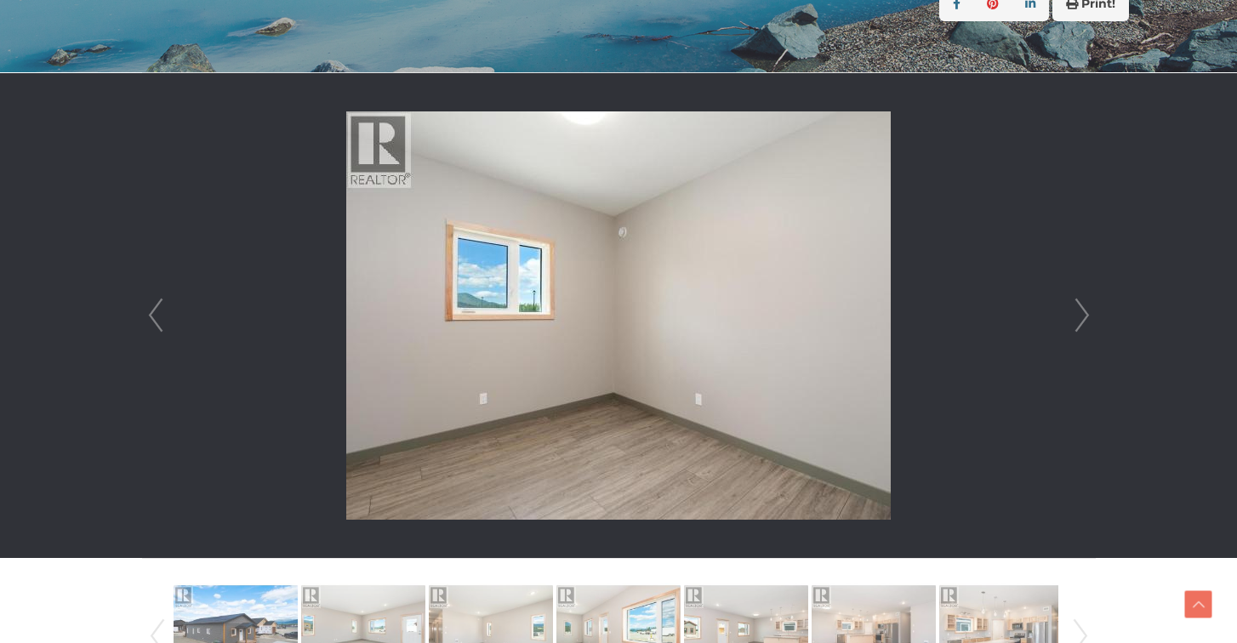
click at [1080, 317] on link "Next" at bounding box center [1082, 315] width 26 height 485
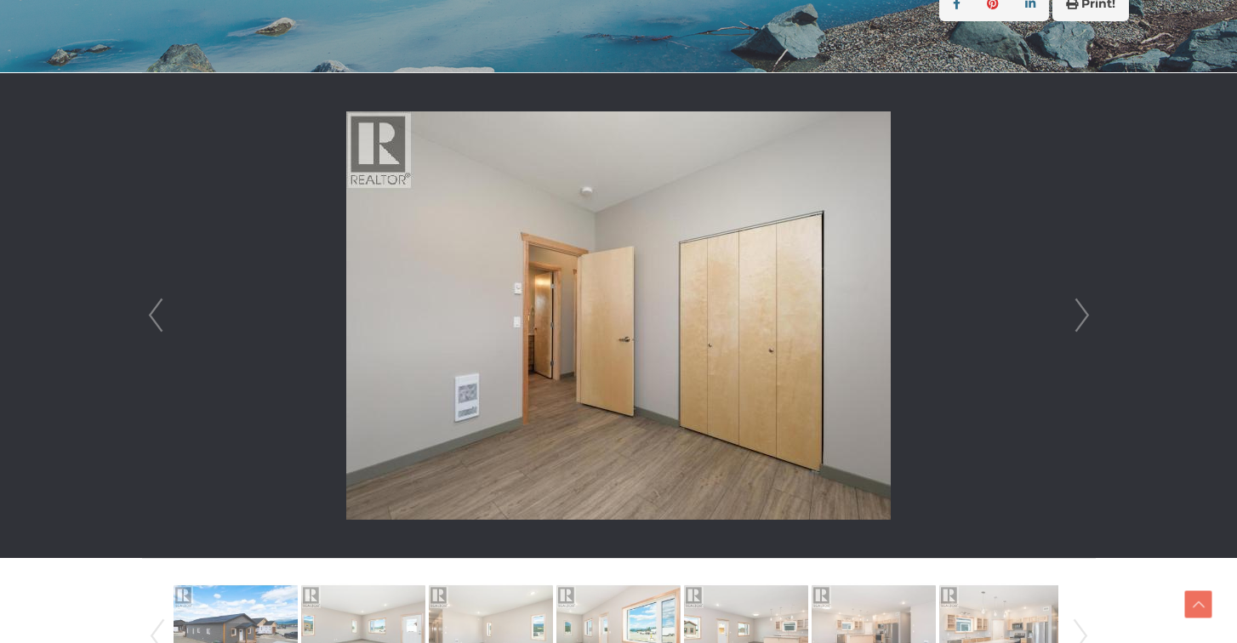
click at [1080, 317] on link "Next" at bounding box center [1082, 315] width 26 height 485
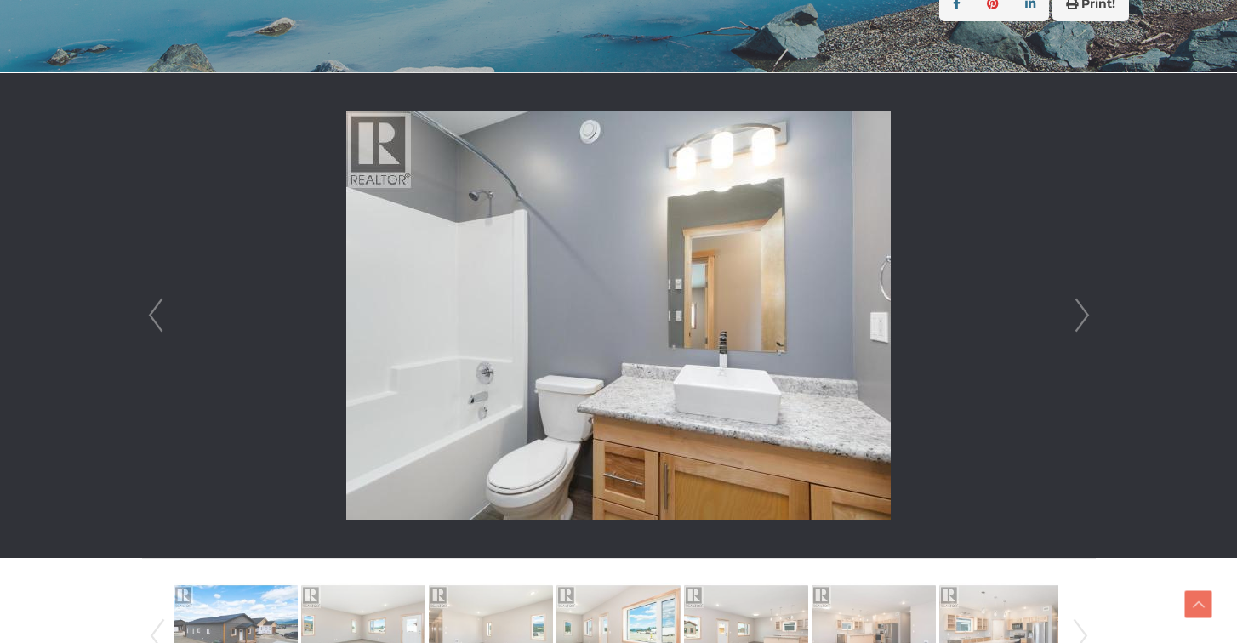
click at [1080, 317] on link "Next" at bounding box center [1082, 315] width 26 height 485
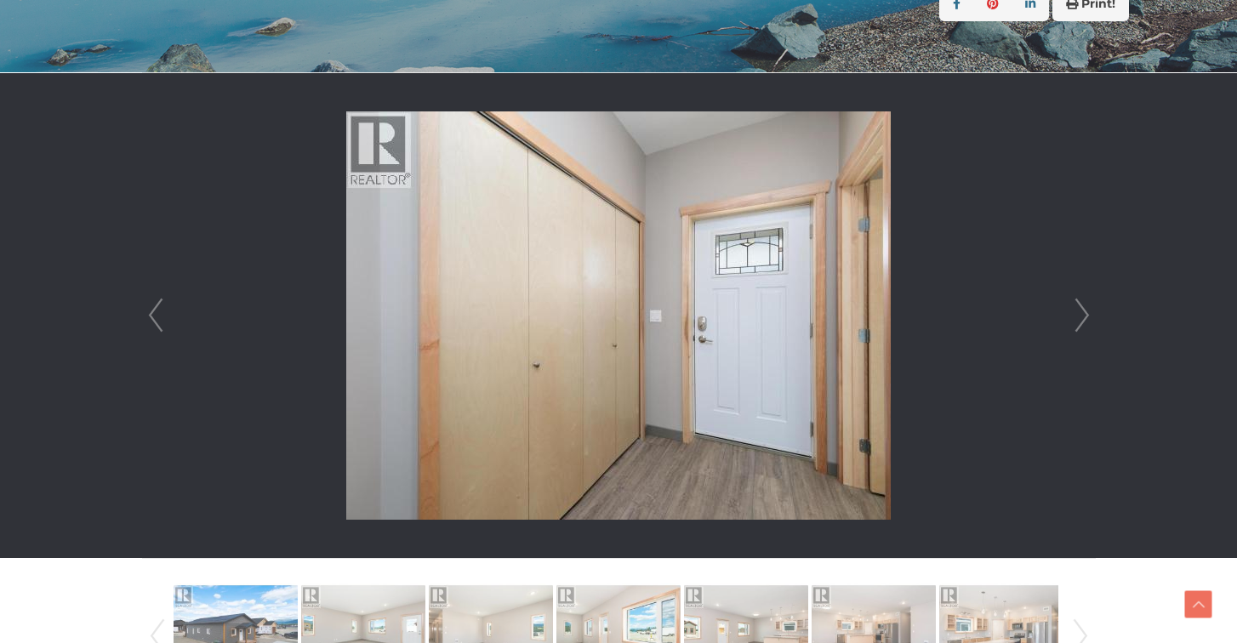
click at [1080, 317] on link "Next" at bounding box center [1082, 315] width 26 height 485
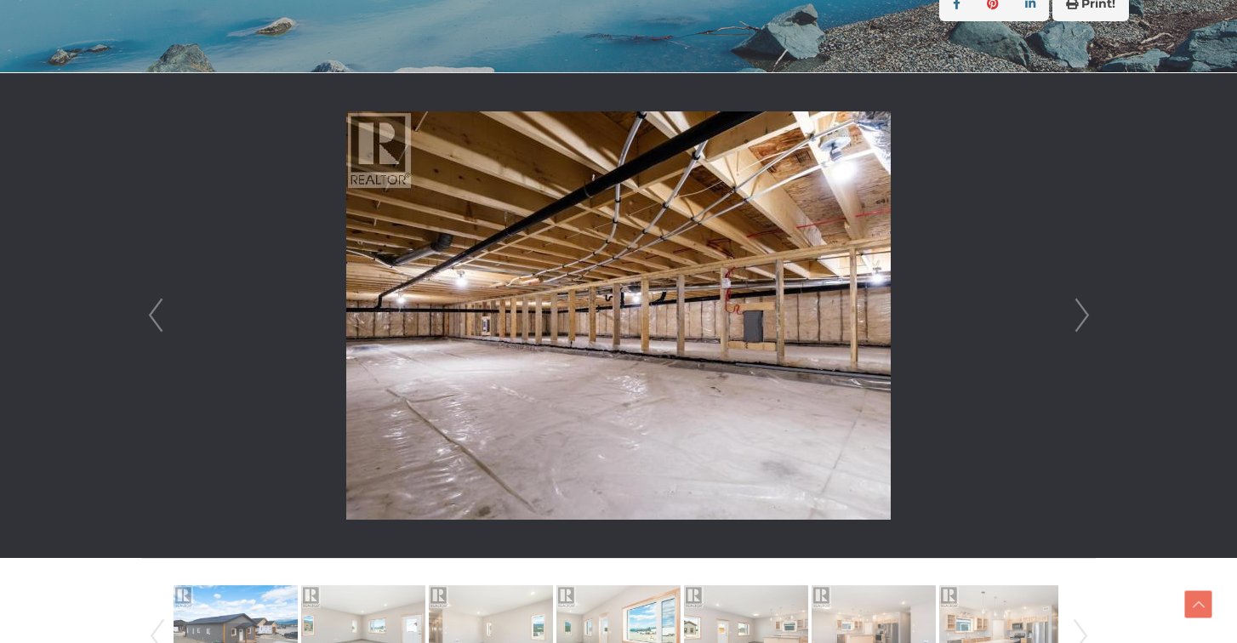
click at [1080, 317] on link "Next" at bounding box center [1082, 315] width 26 height 485
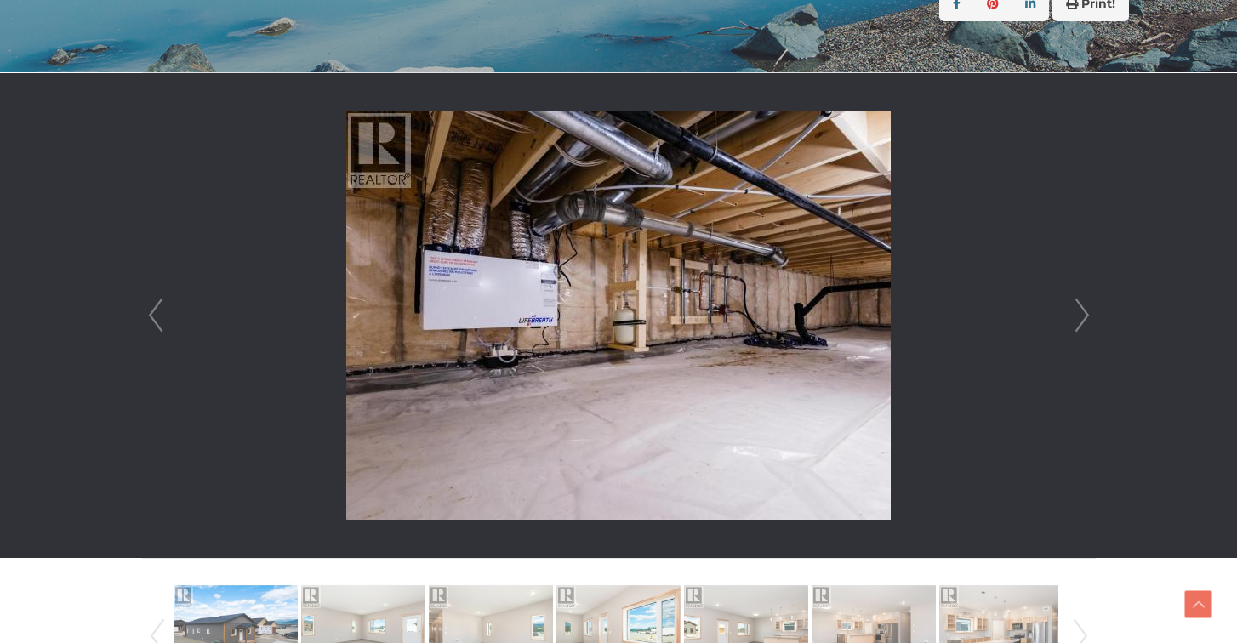
click at [1080, 319] on link "Next" at bounding box center [1082, 315] width 26 height 485
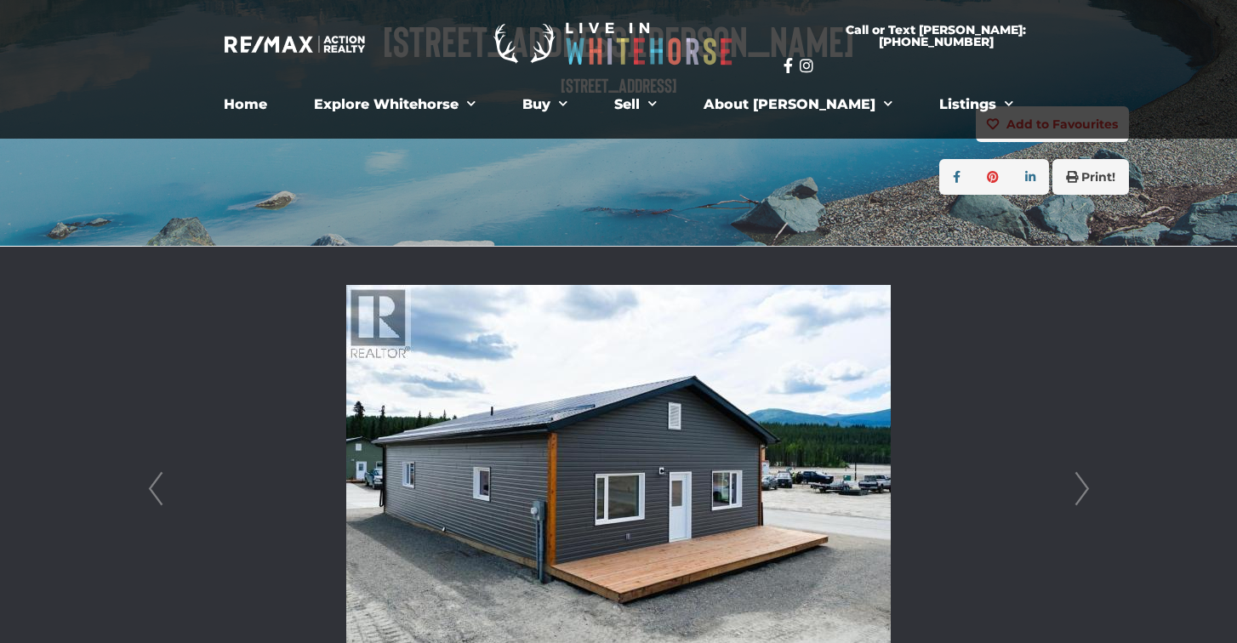
scroll to position [0, 0]
